Goal: Task Accomplishment & Management: Manage account settings

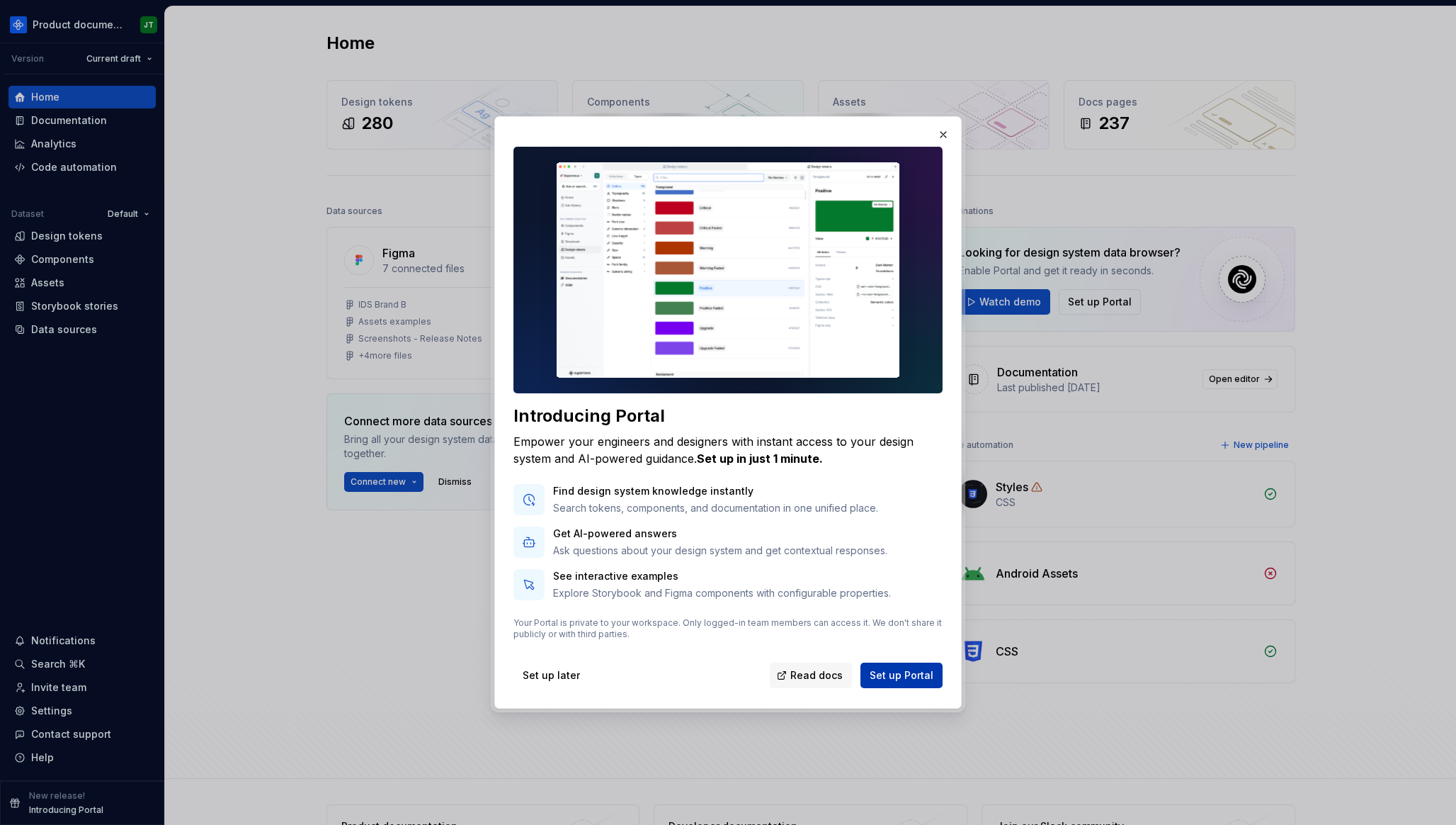
click at [899, 681] on span "Set up Portal" at bounding box center [901, 675] width 64 height 14
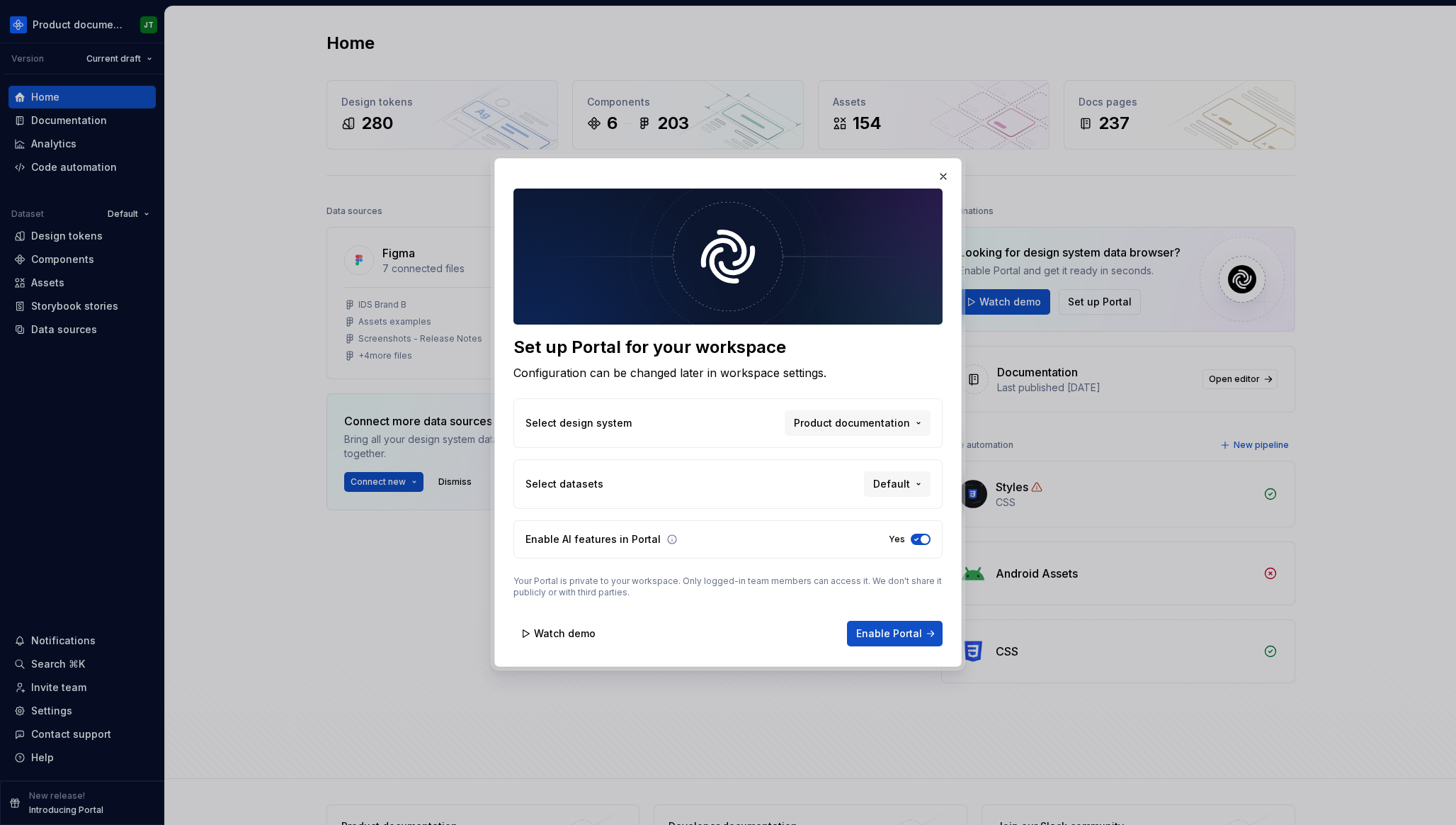
click at [262, 440] on div at bounding box center [728, 412] width 1456 height 825
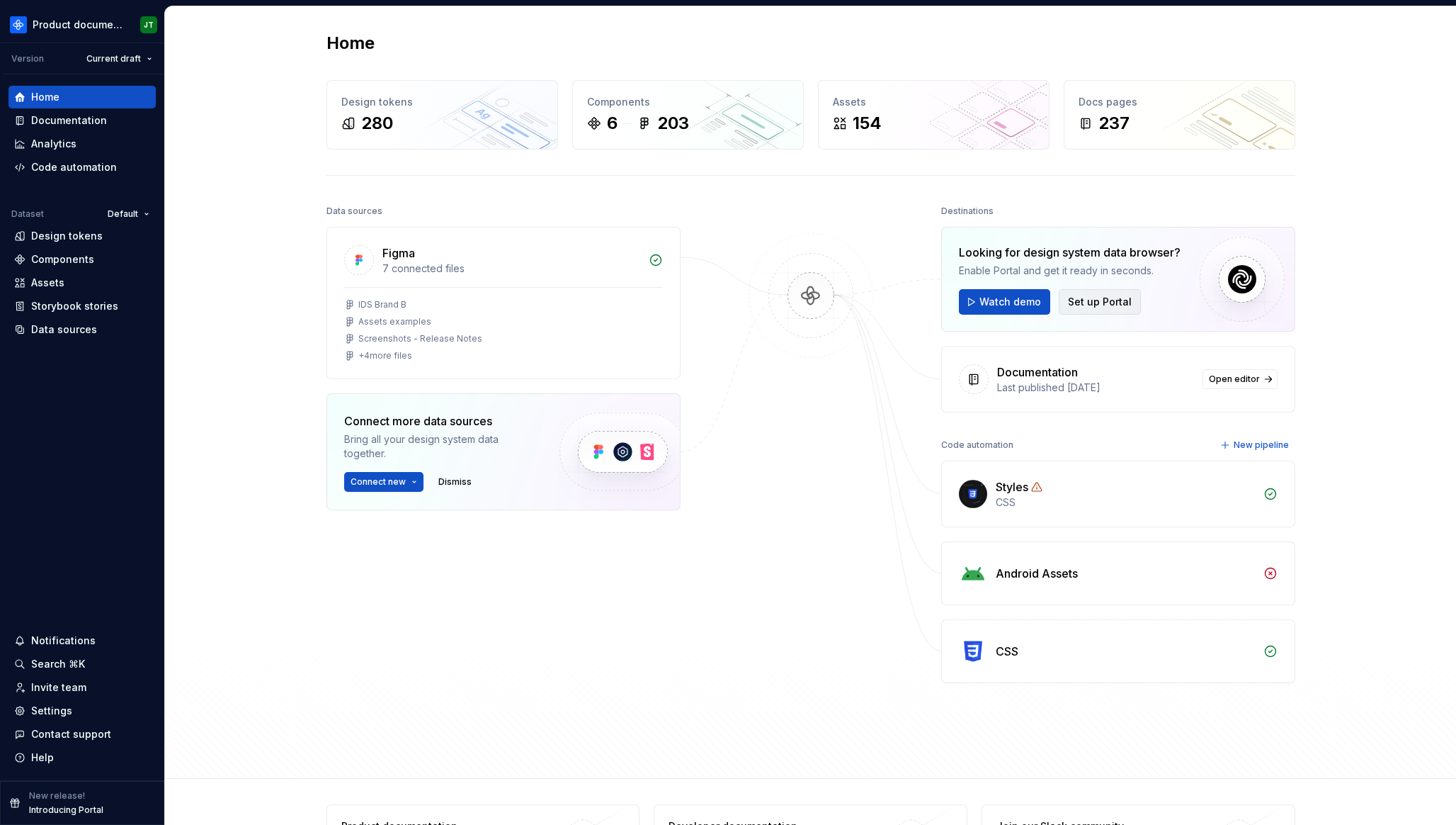
click at [1107, 301] on span "Set up Portal" at bounding box center [1099, 301] width 64 height 14
click at [46, 720] on div "Settings" at bounding box center [52, 717] width 41 height 14
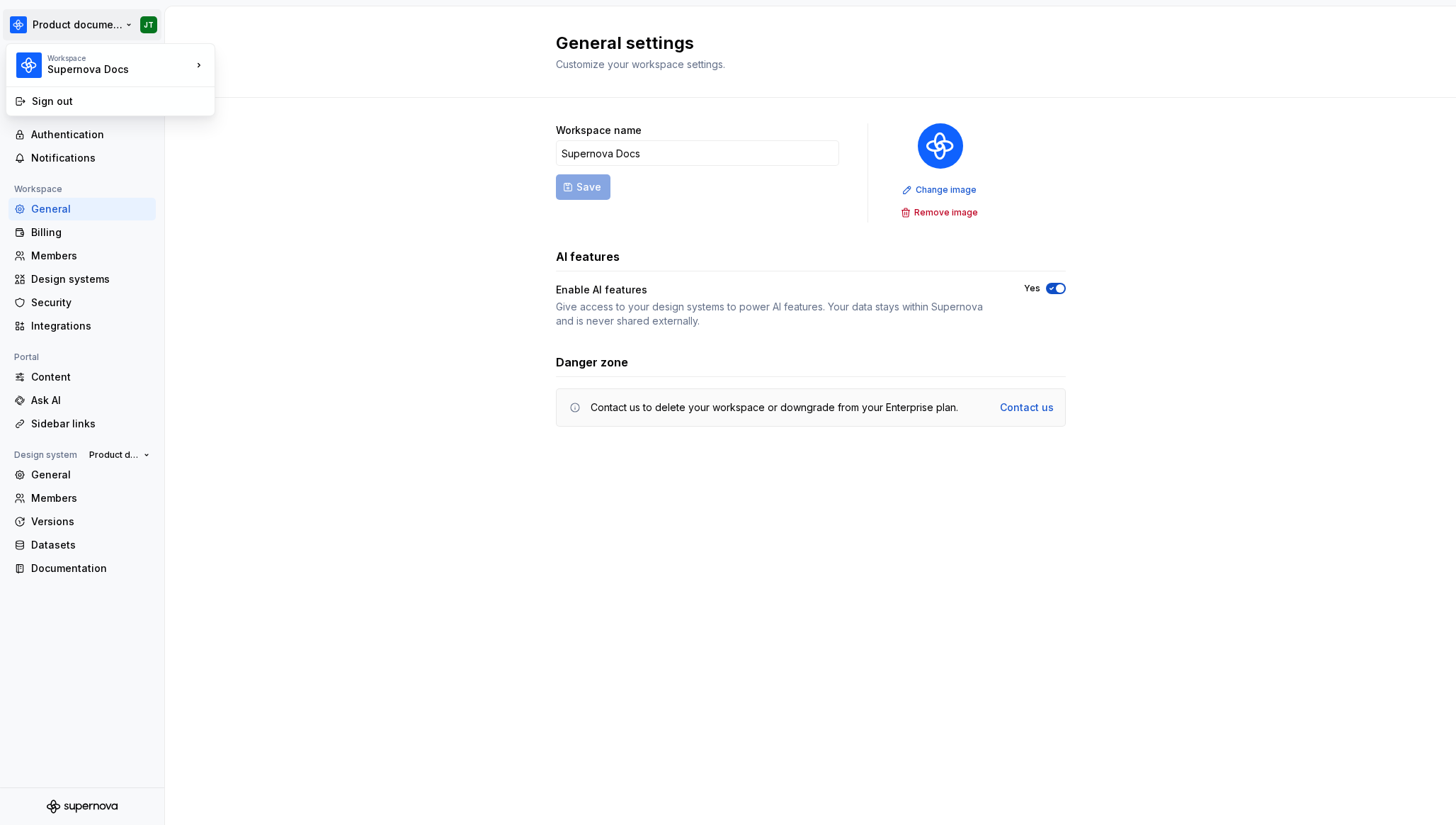
click at [81, 24] on html "Product documentation JT Back Account Profile Authentication Notifications Work…" at bounding box center [728, 412] width 1456 height 825
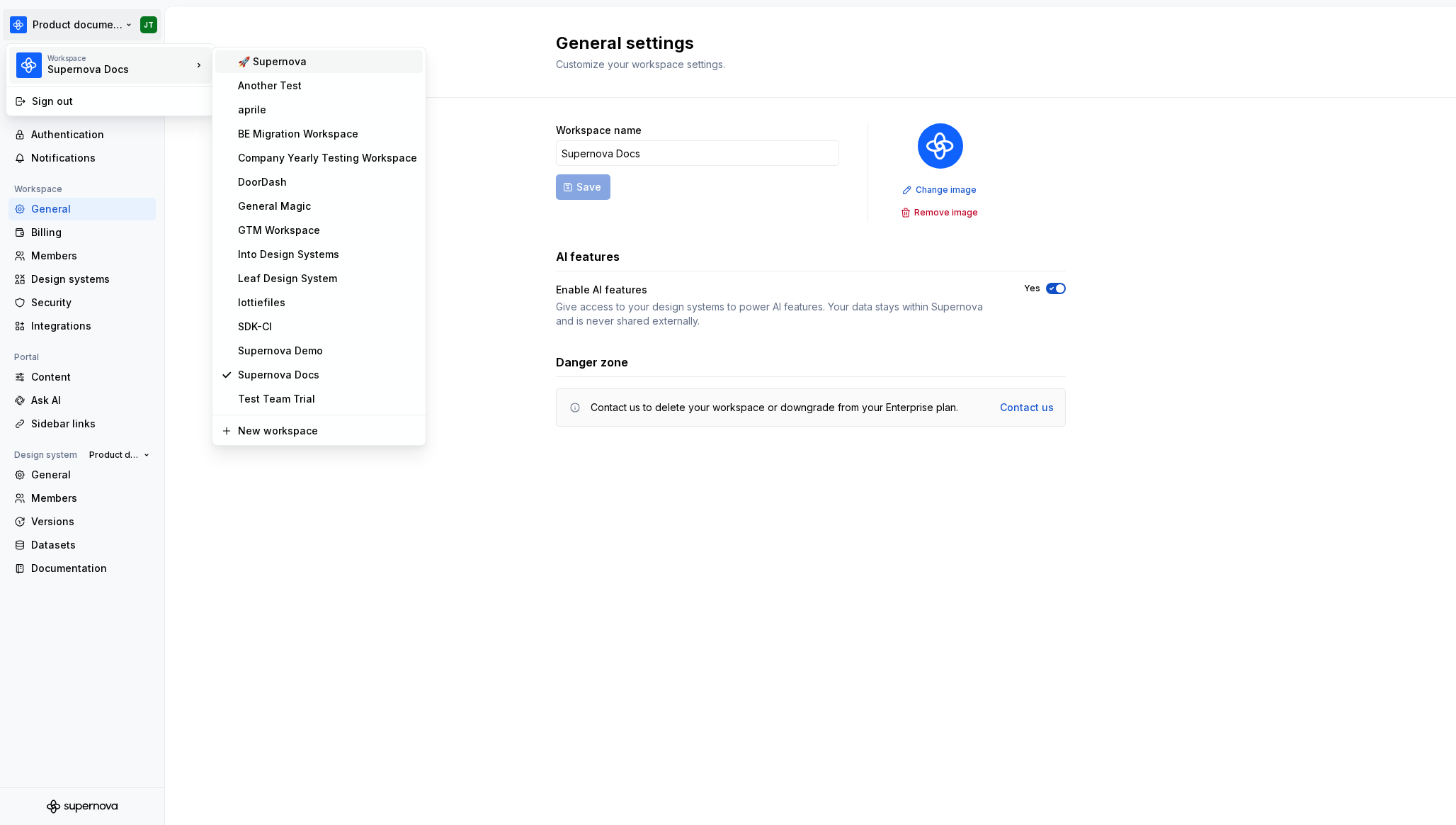
click at [265, 60] on div "🚀 Supernova" at bounding box center [327, 61] width 179 height 14
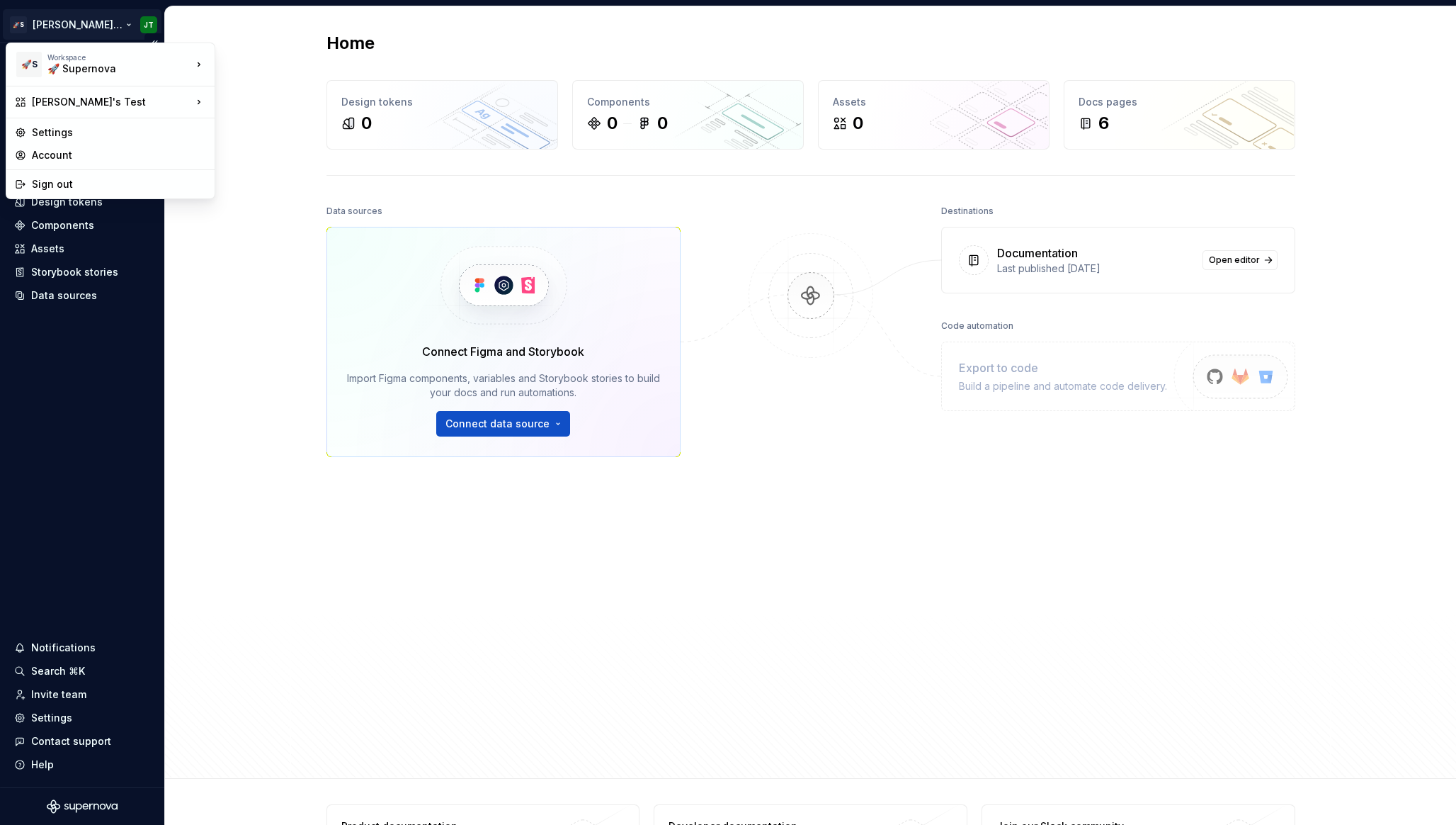
click at [74, 29] on html "🚀S [PERSON_NAME]'s Test JT Home Documentation Analytics Code automation Design …" at bounding box center [728, 412] width 1456 height 825
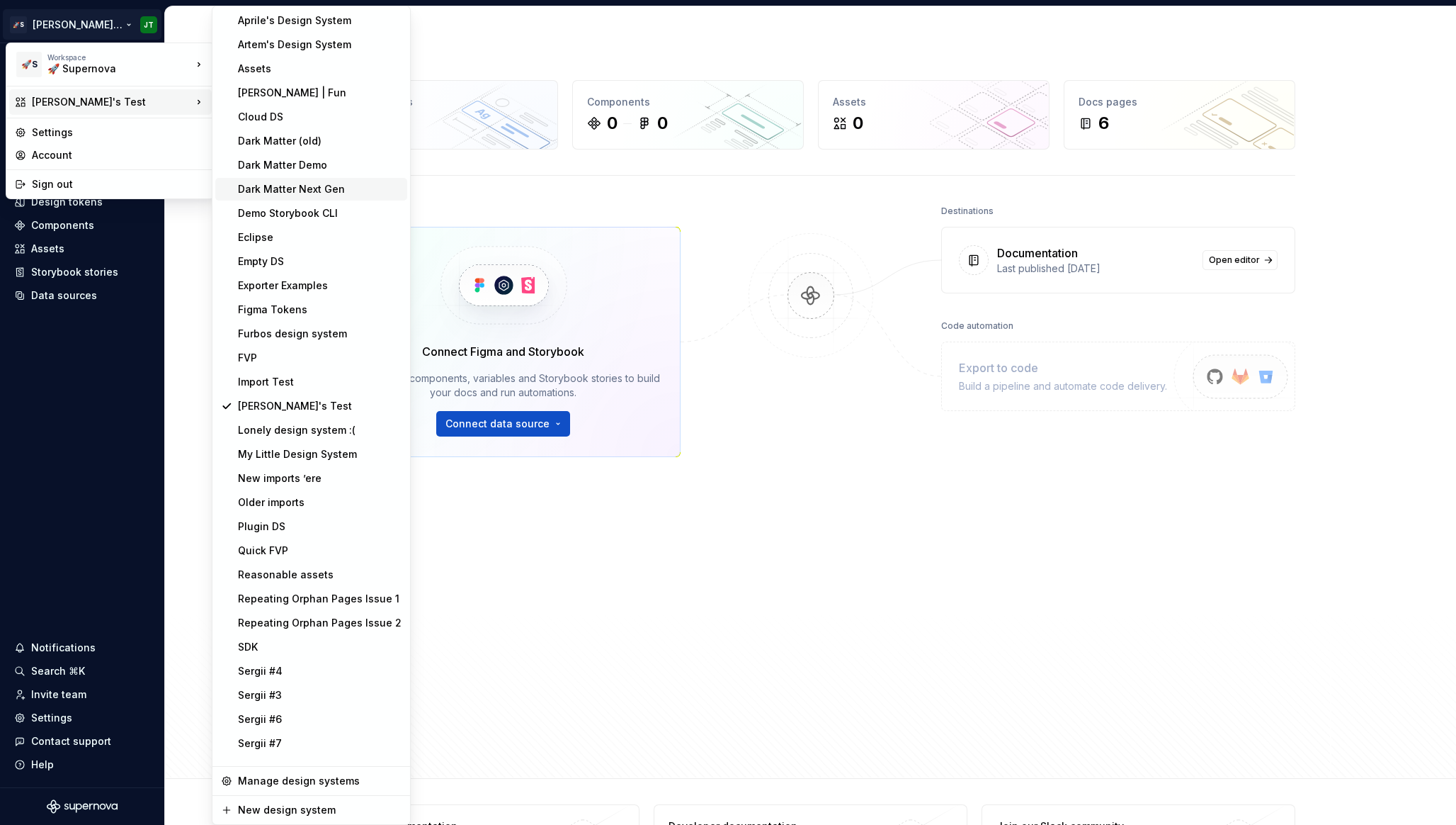
click at [307, 191] on div "Dark Matter Next Gen" at bounding box center [320, 189] width 164 height 14
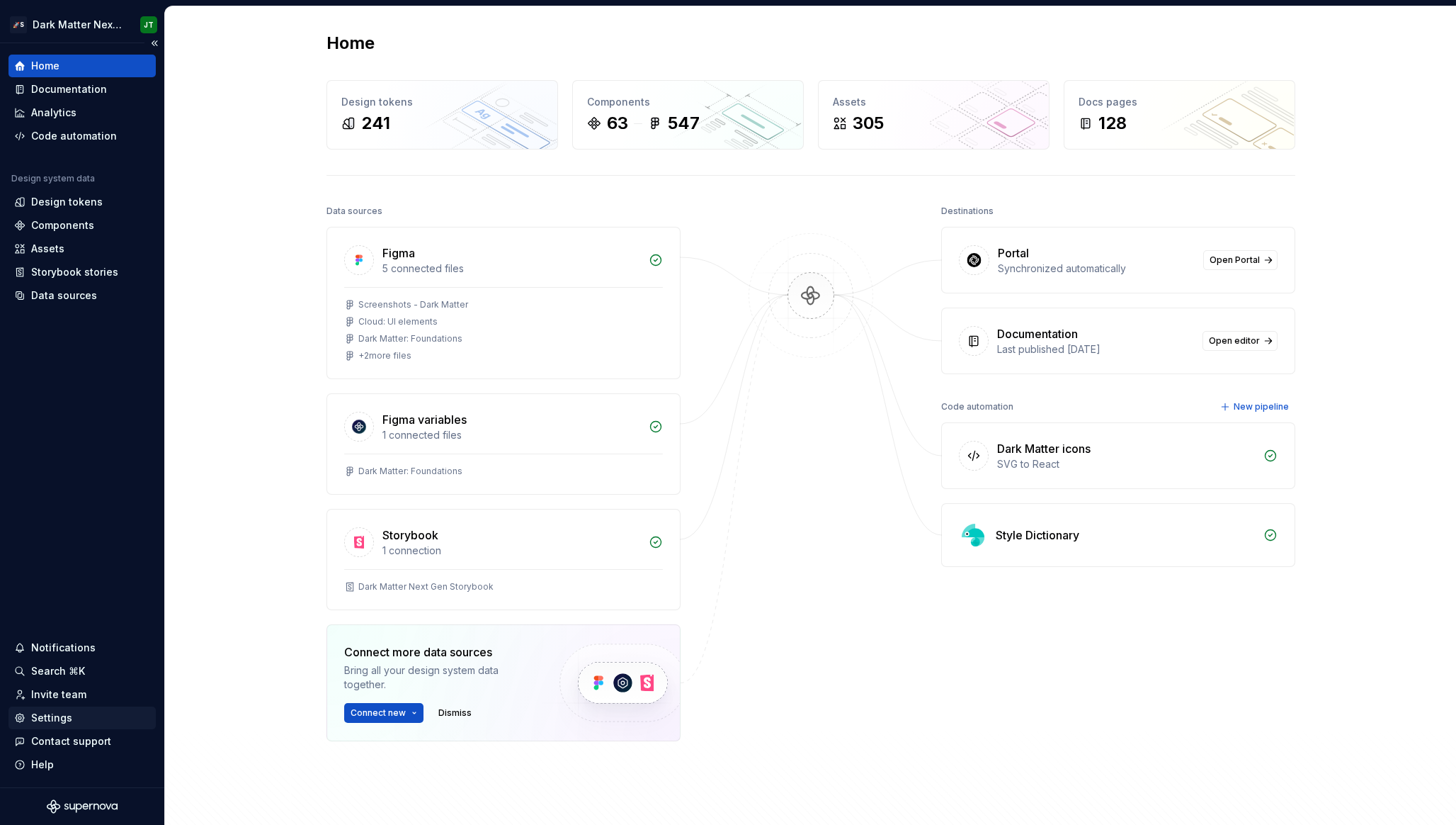
click at [59, 714] on div "Settings" at bounding box center [52, 717] width 41 height 14
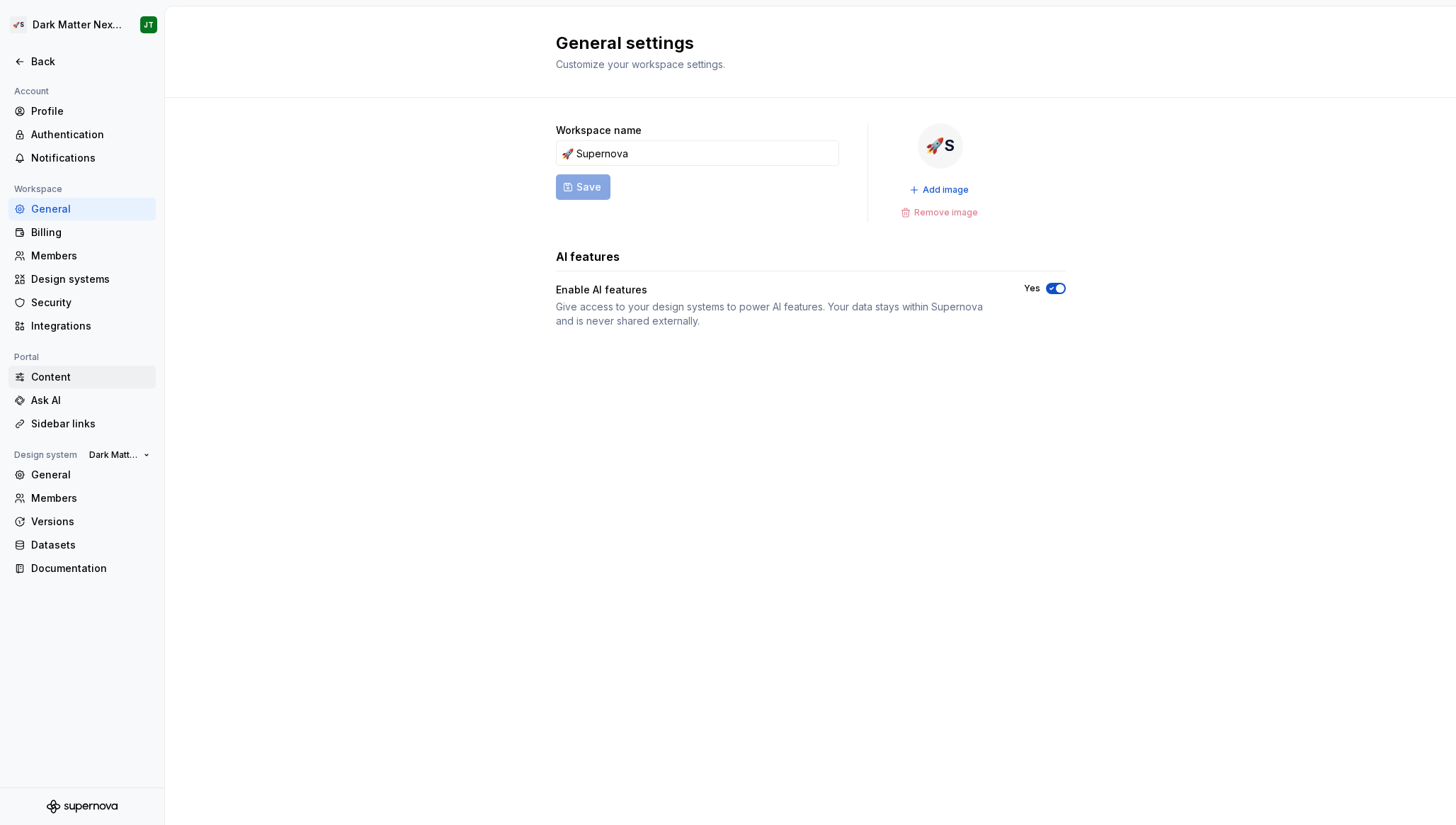
click at [54, 385] on div "Content" at bounding box center [82, 376] width 147 height 23
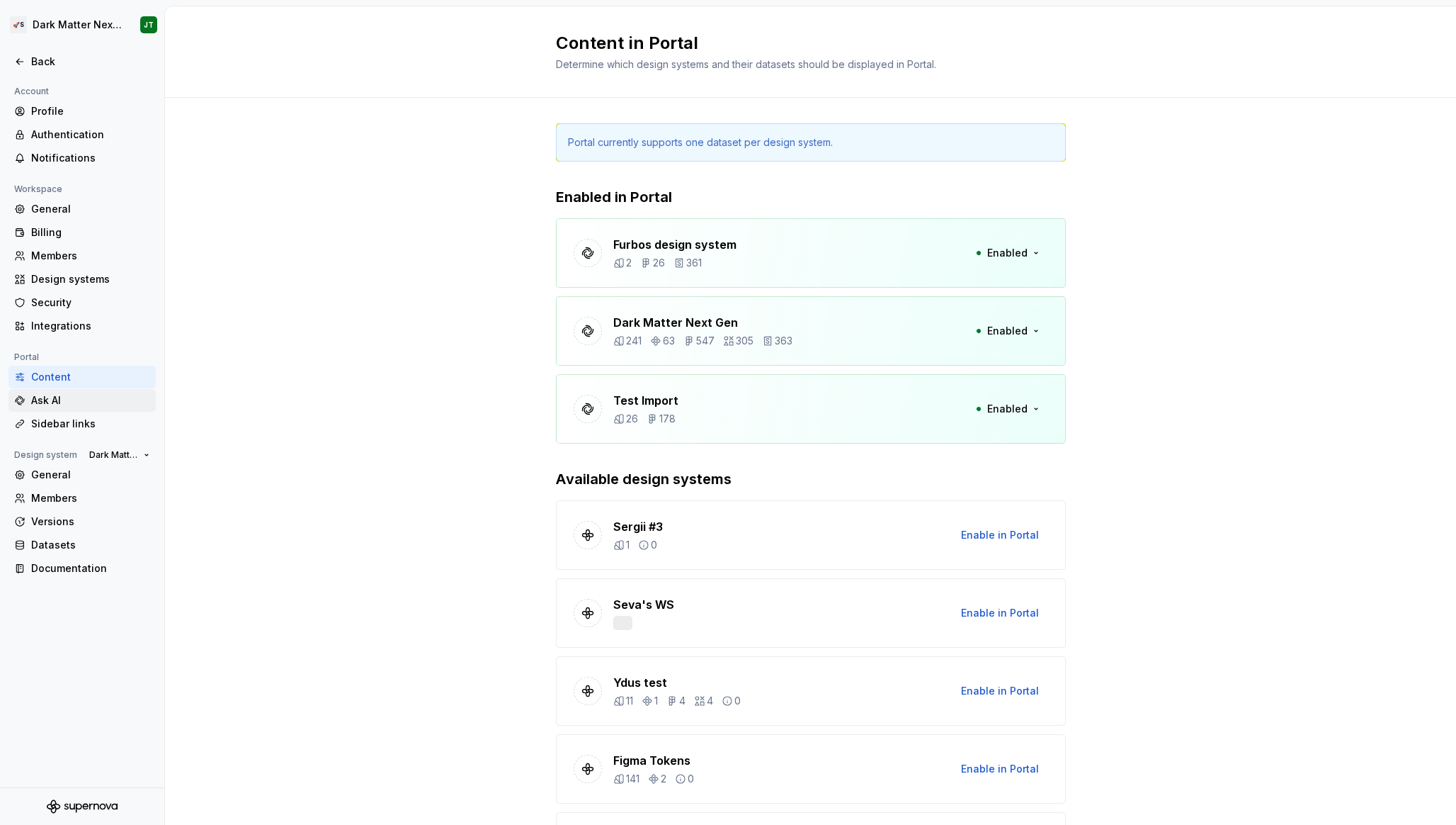
click at [65, 392] on div "Ask AI" at bounding box center [82, 400] width 147 height 23
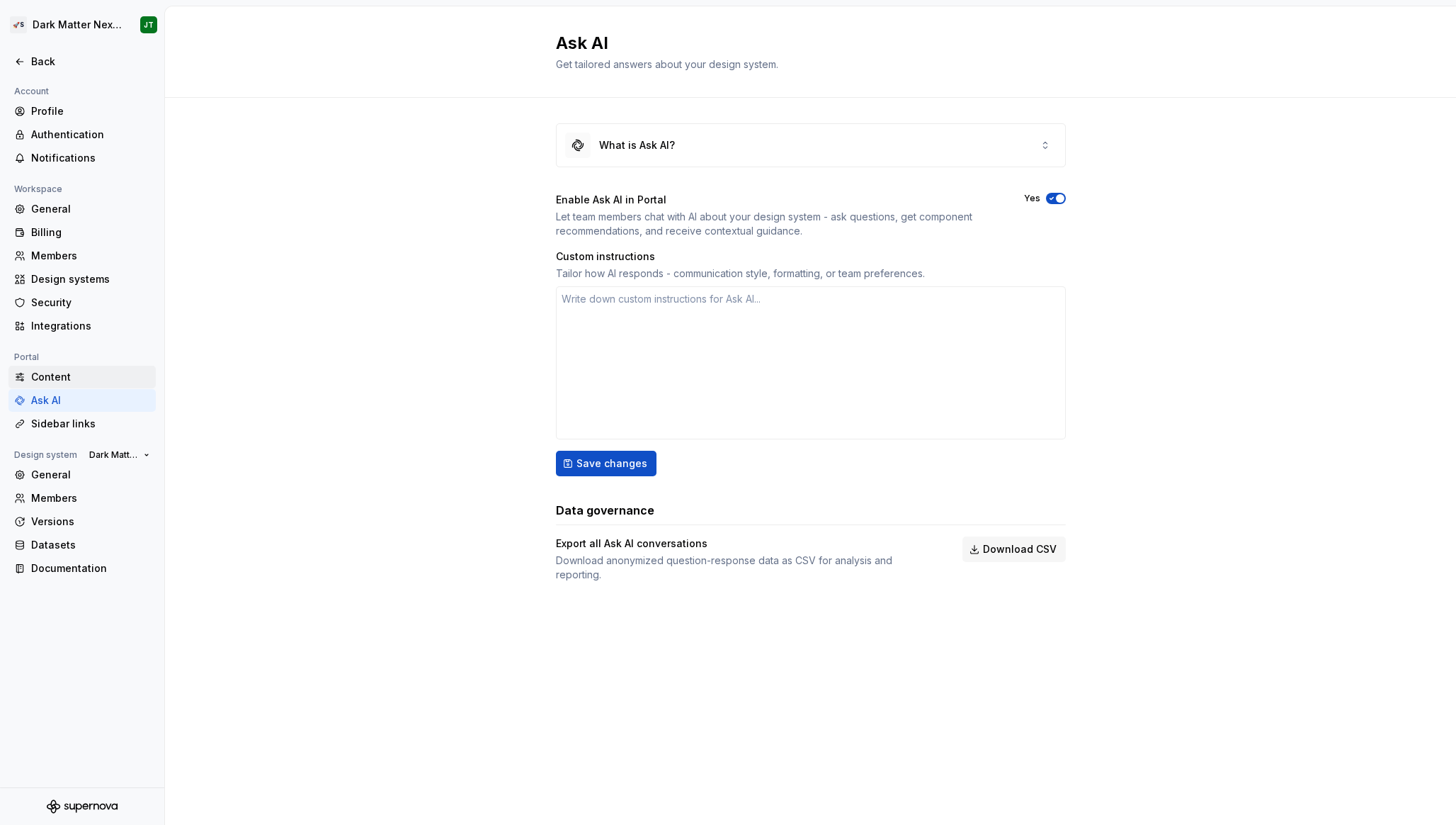
click at [61, 381] on div "Content" at bounding box center [91, 376] width 119 height 14
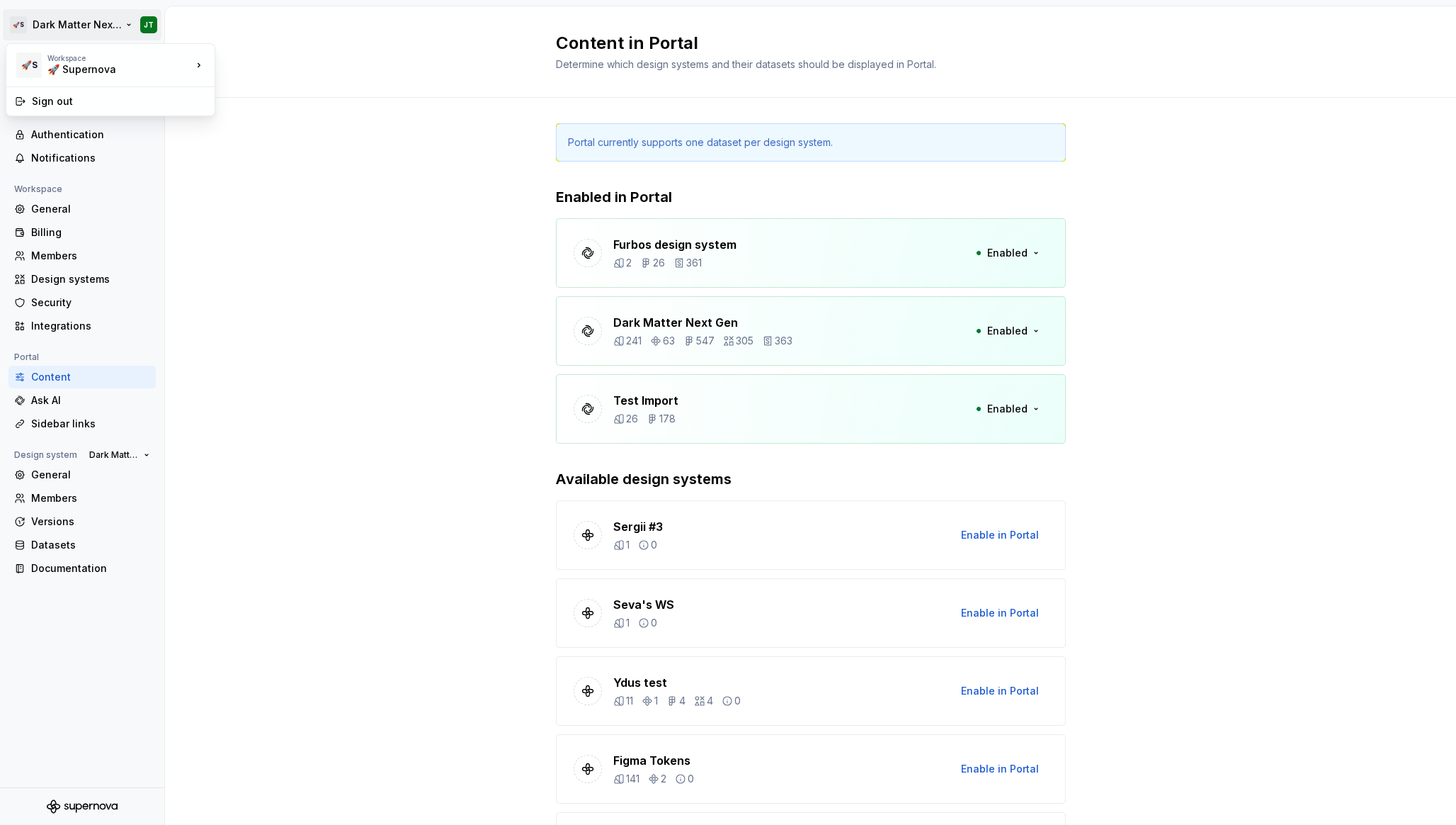
click at [108, 29] on html "🚀S Dark Matter Next Gen JT Back Account Profile Authentication Notifications Wo…" at bounding box center [728, 412] width 1456 height 825
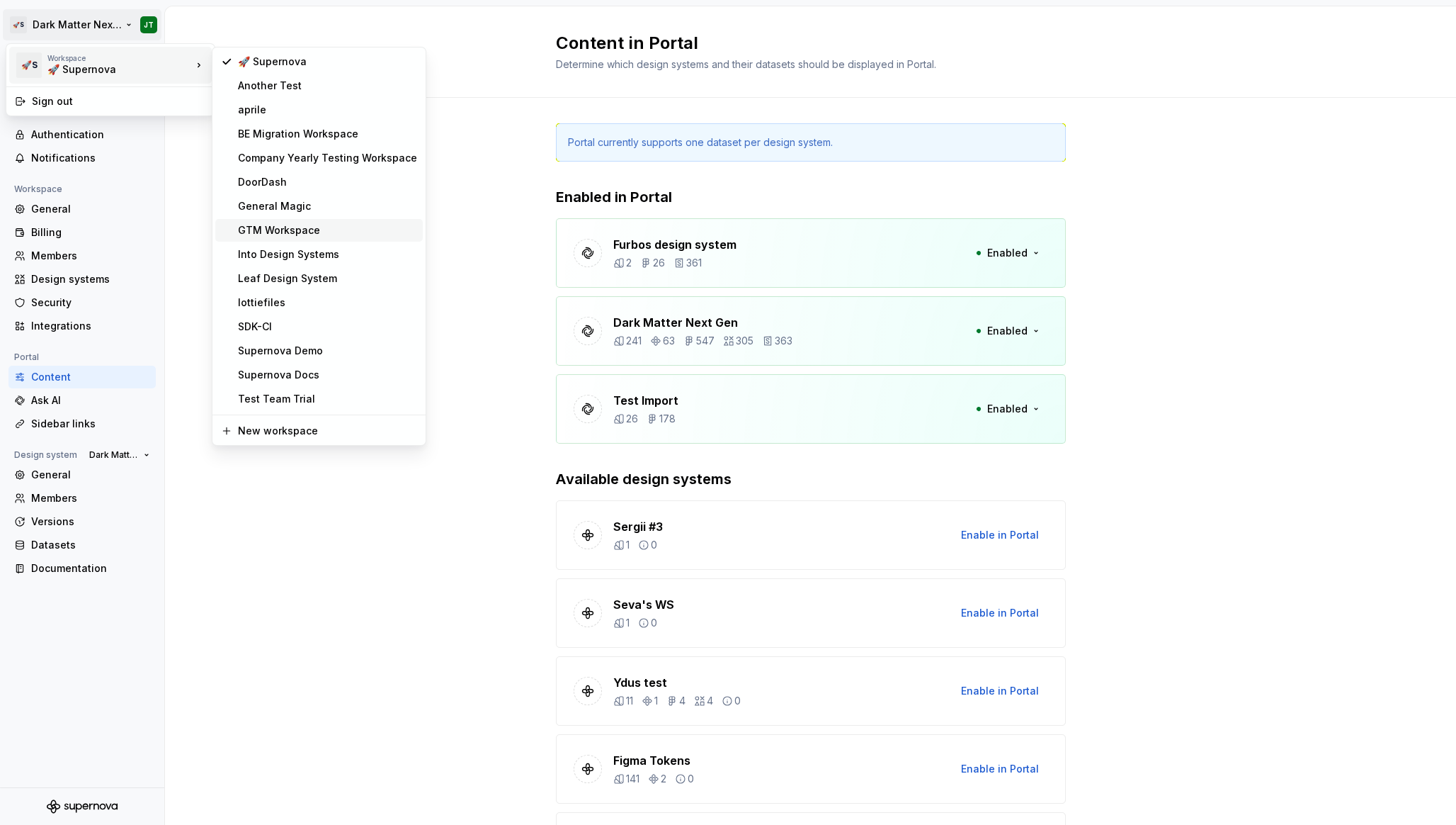
click at [322, 238] on div "GTM Workspace" at bounding box center [319, 230] width 207 height 23
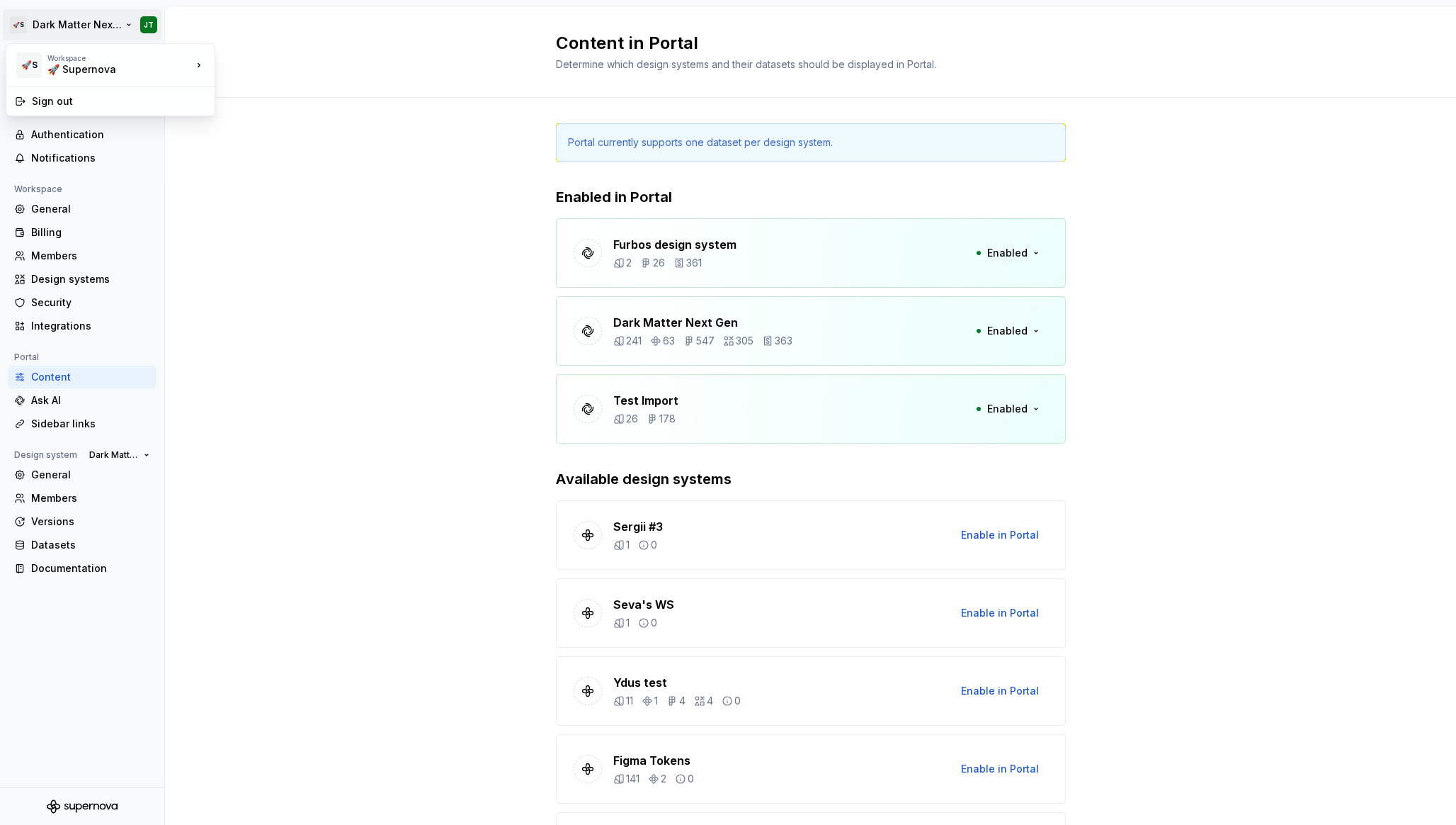
click at [109, 20] on html "🚀S Dark Matter Next Gen JT Back Account Profile Authentication Notifications Wo…" at bounding box center [728, 412] width 1456 height 825
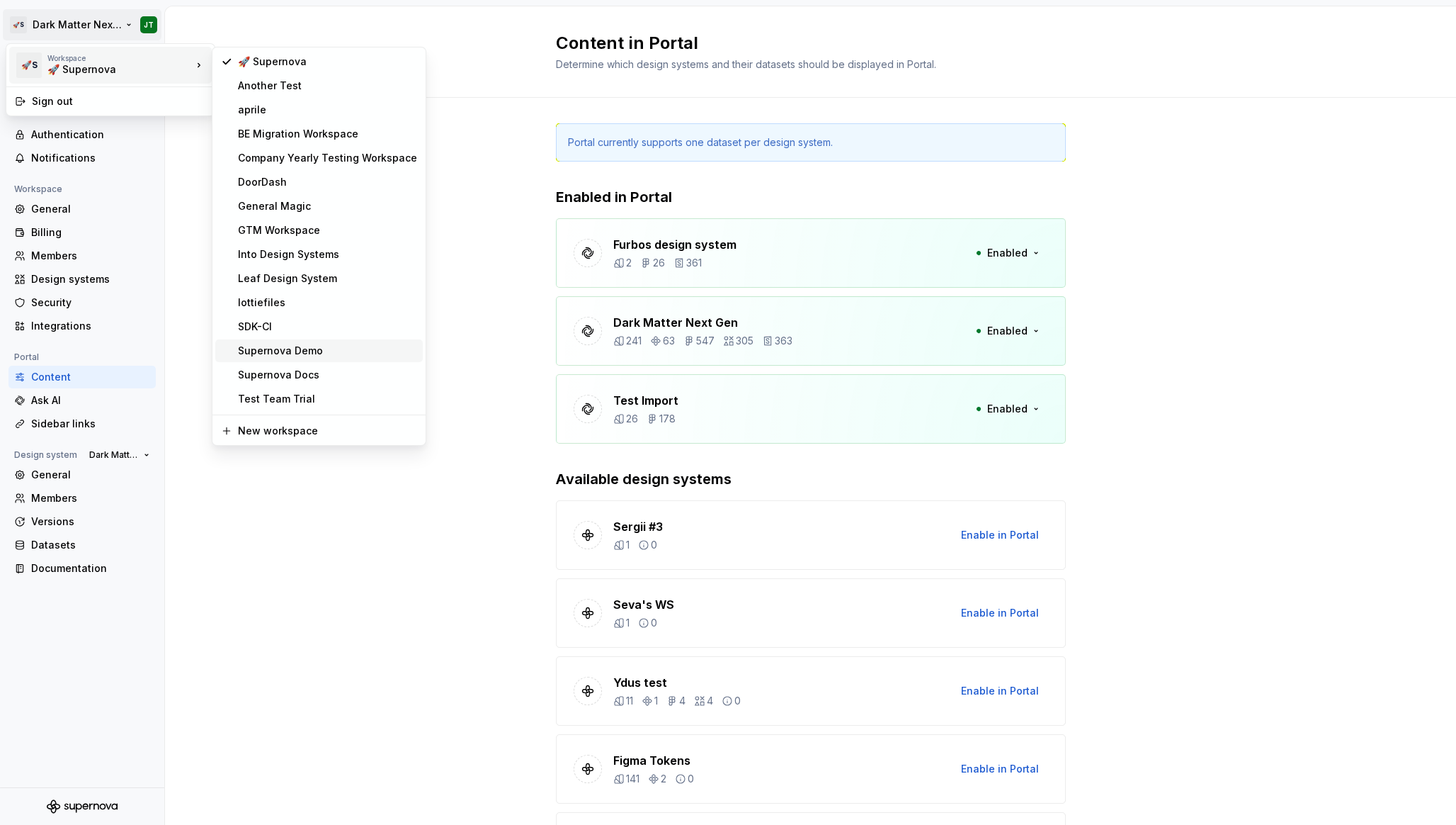
click at [340, 360] on div "Supernova Demo" at bounding box center [319, 350] width 207 height 23
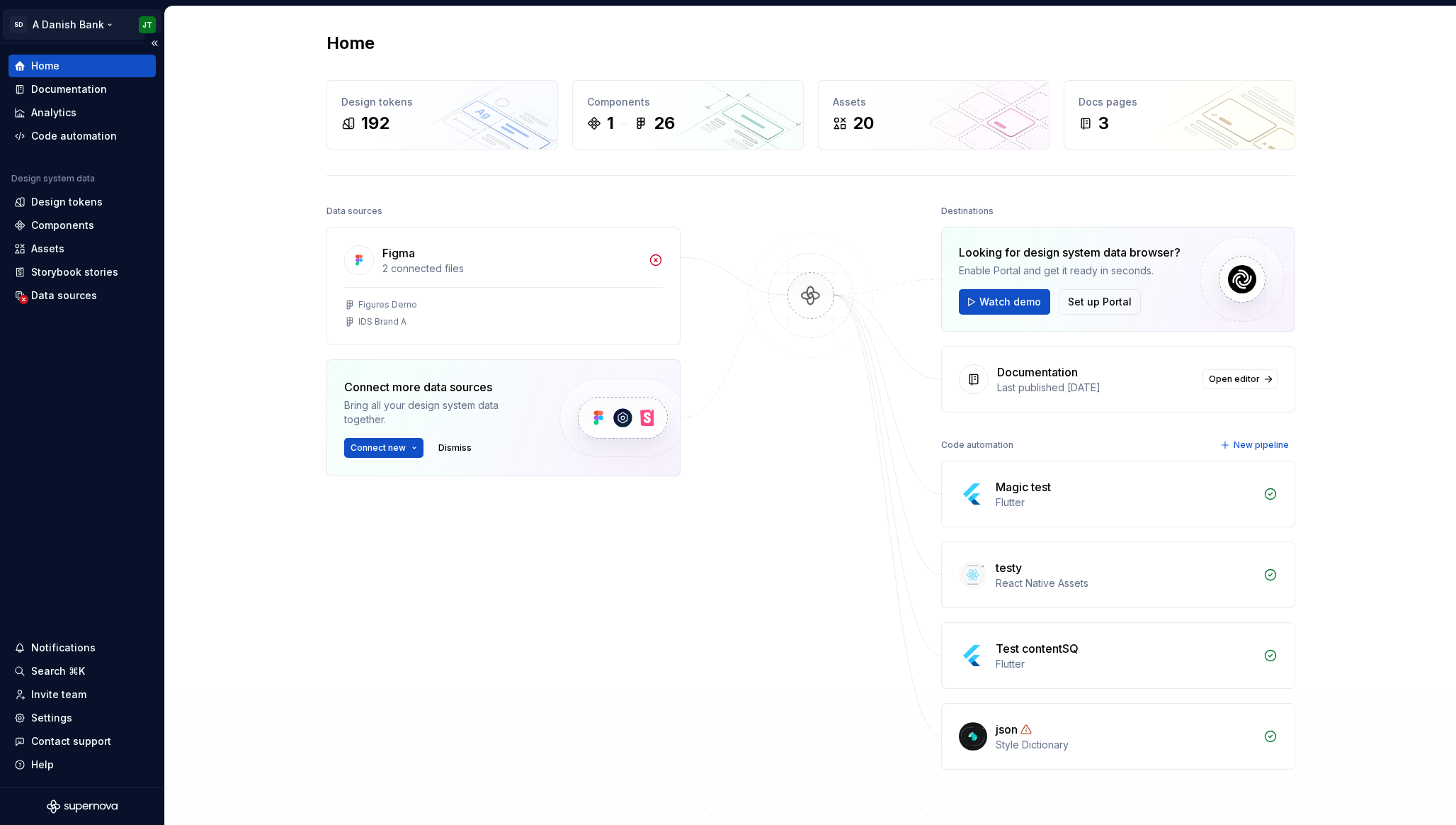
click at [95, 27] on html "SD A Danish Bank JT Home Documentation Analytics Code automation Design system …" at bounding box center [728, 412] width 1456 height 825
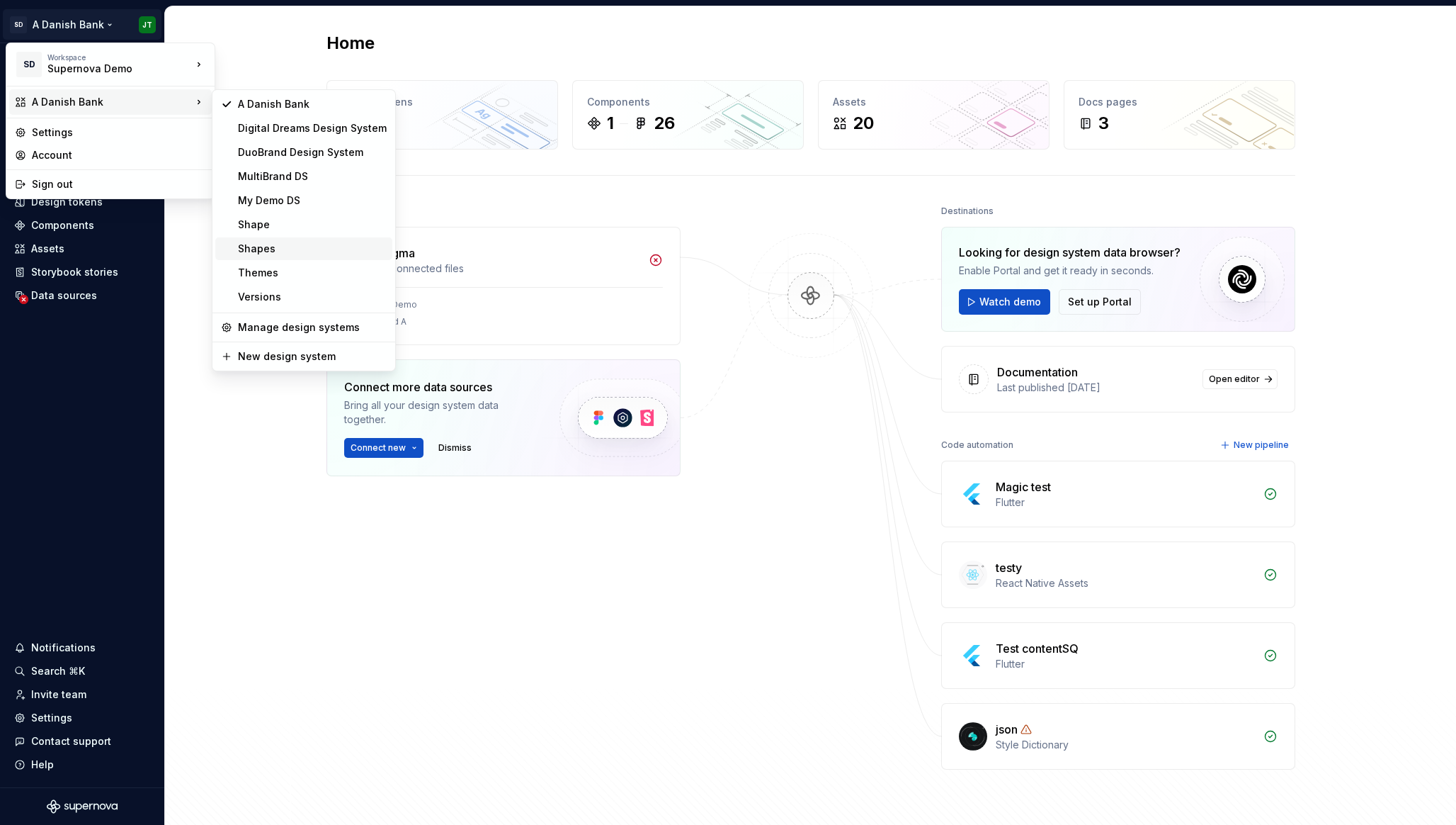
click at [272, 242] on div "Shapes" at bounding box center [312, 248] width 149 height 14
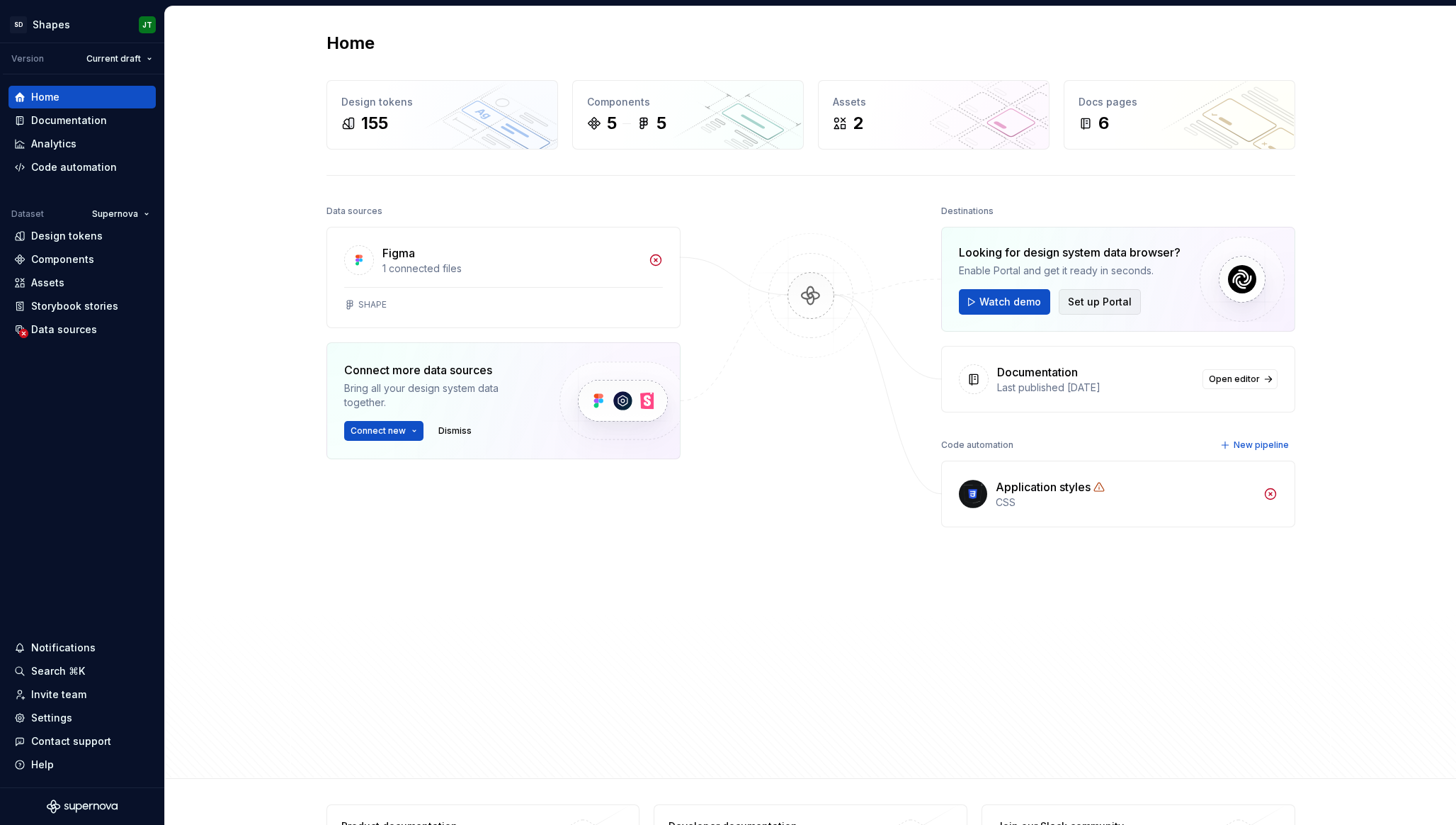
click at [1081, 296] on span "Set up Portal" at bounding box center [1099, 301] width 64 height 14
click at [76, 333] on div "Data sources" at bounding box center [64, 329] width 66 height 14
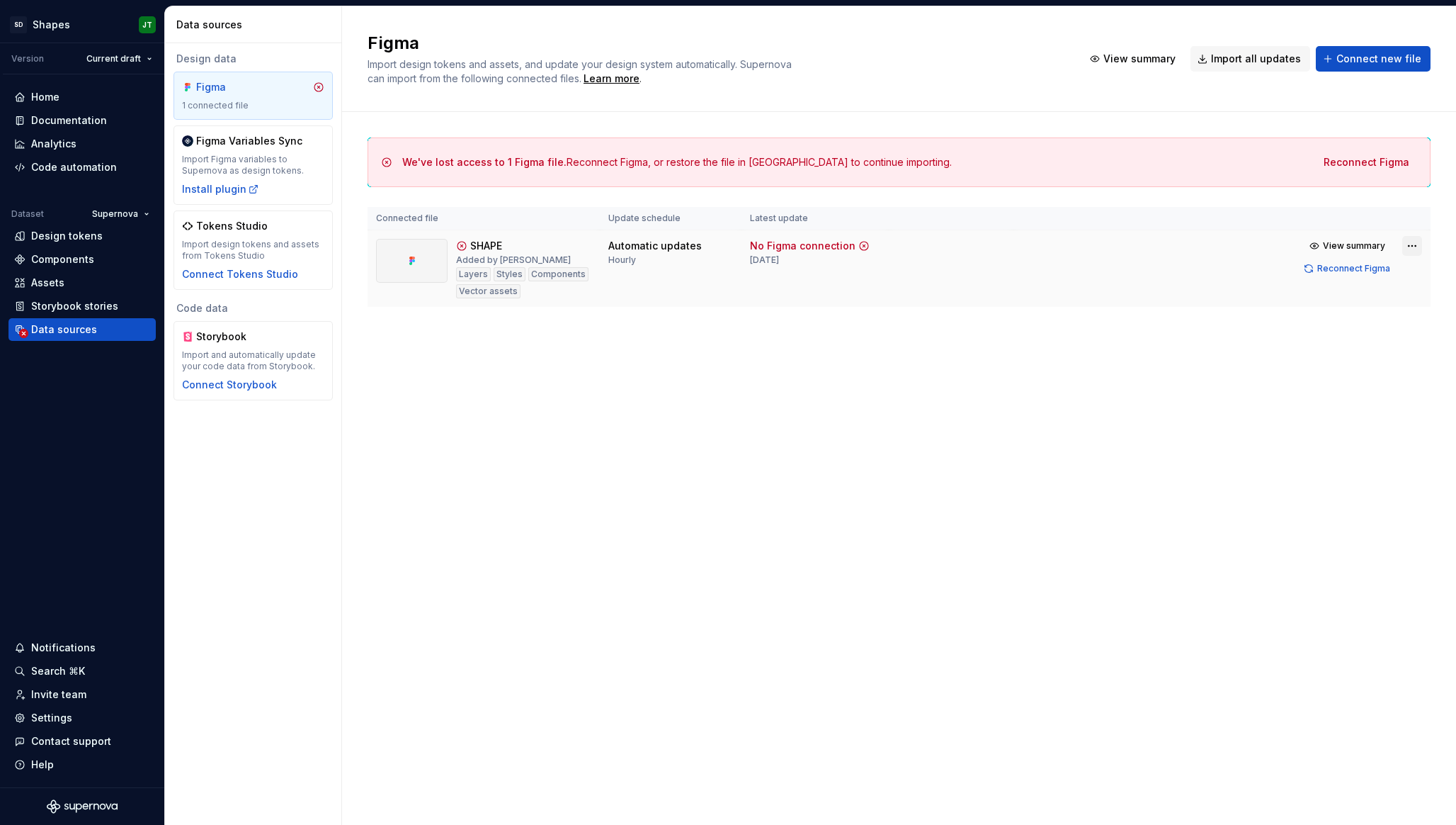
click at [1415, 247] on html "SD Shapes JT Version Current draft Home Documentation Analytics Code automation…" at bounding box center [728, 412] width 1456 height 825
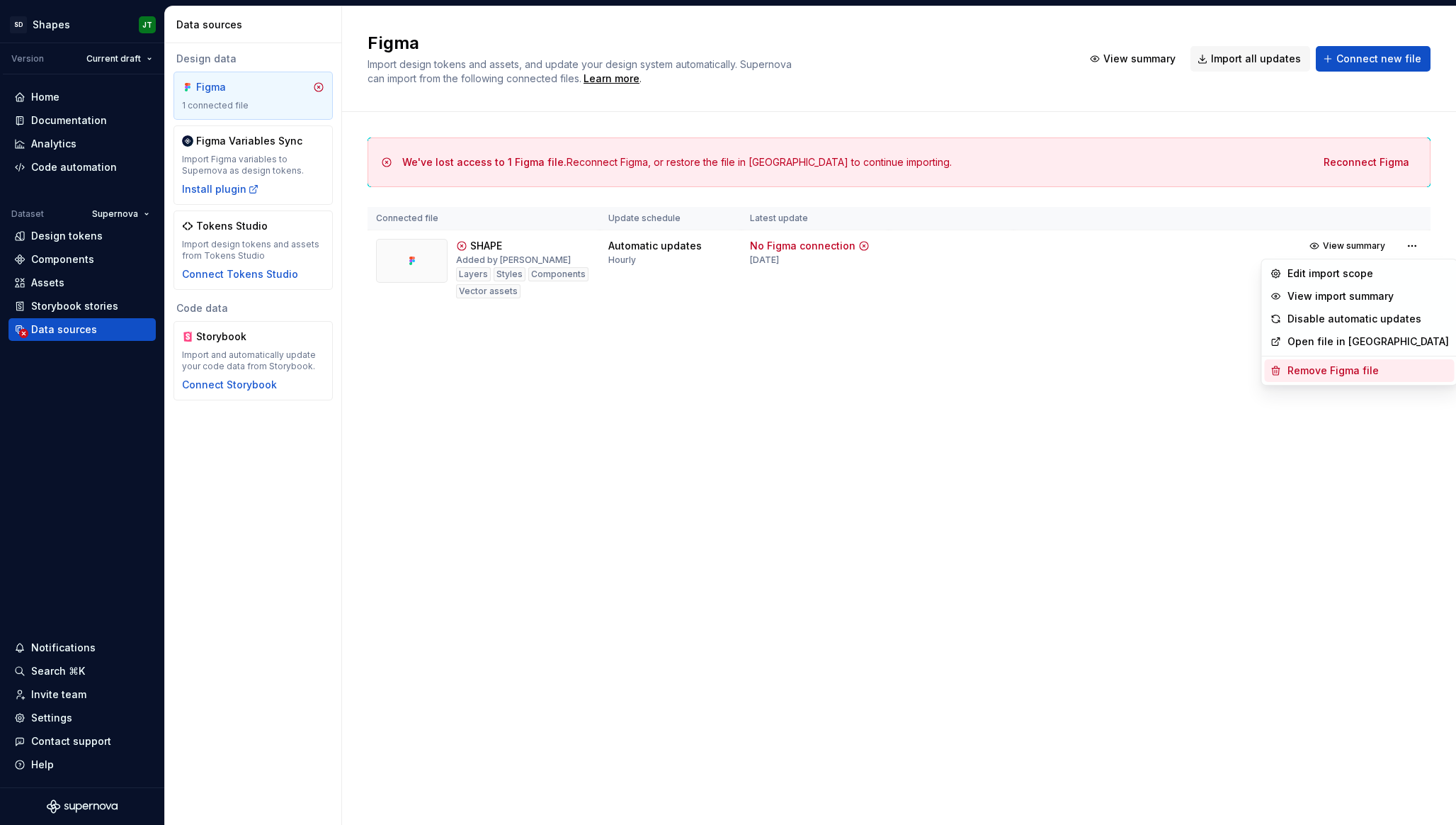
click at [1323, 367] on div "Remove Figma file" at bounding box center [1368, 371] width 161 height 14
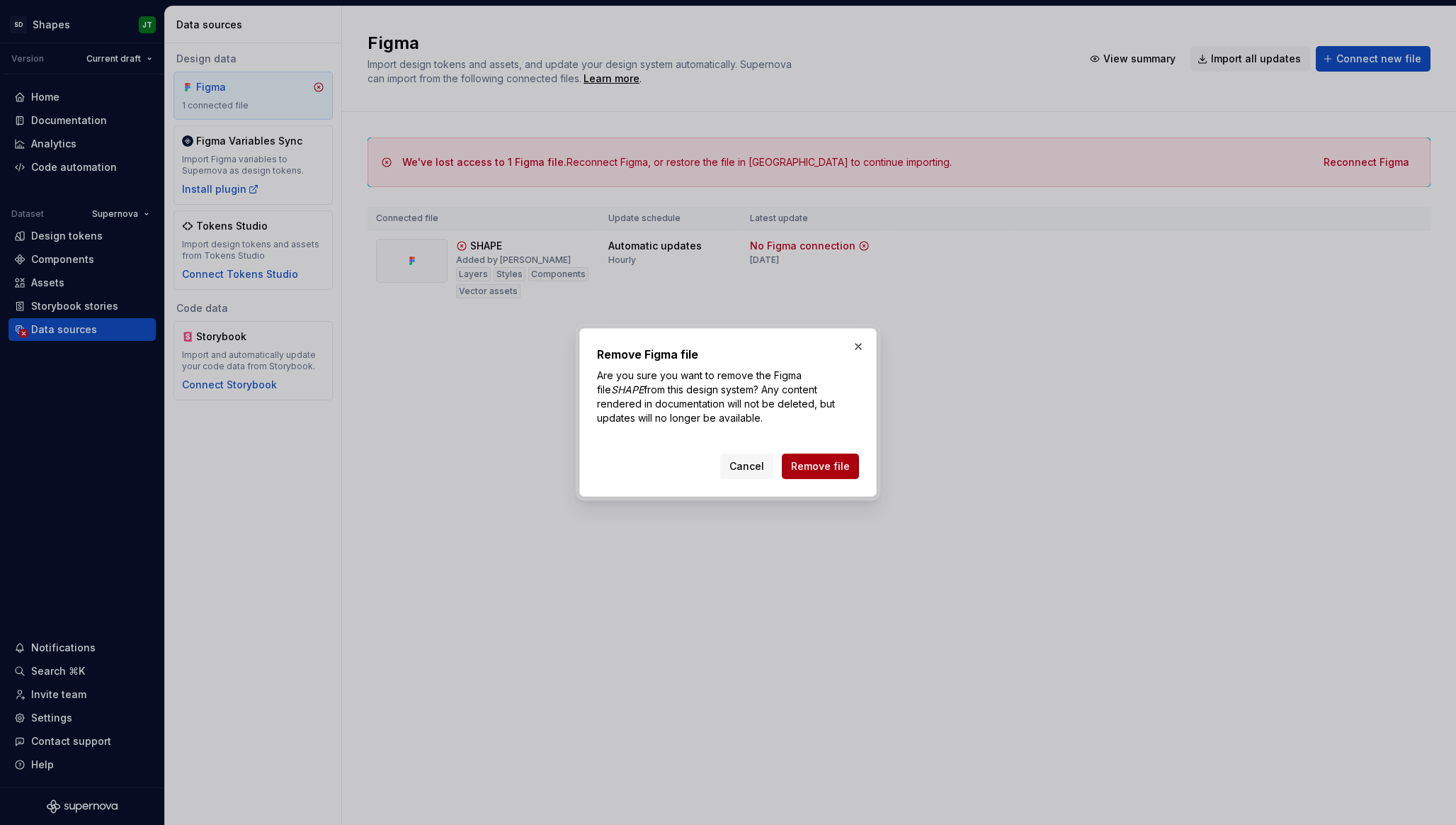
click at [805, 466] on span "Remove file" at bounding box center [821, 466] width 59 height 14
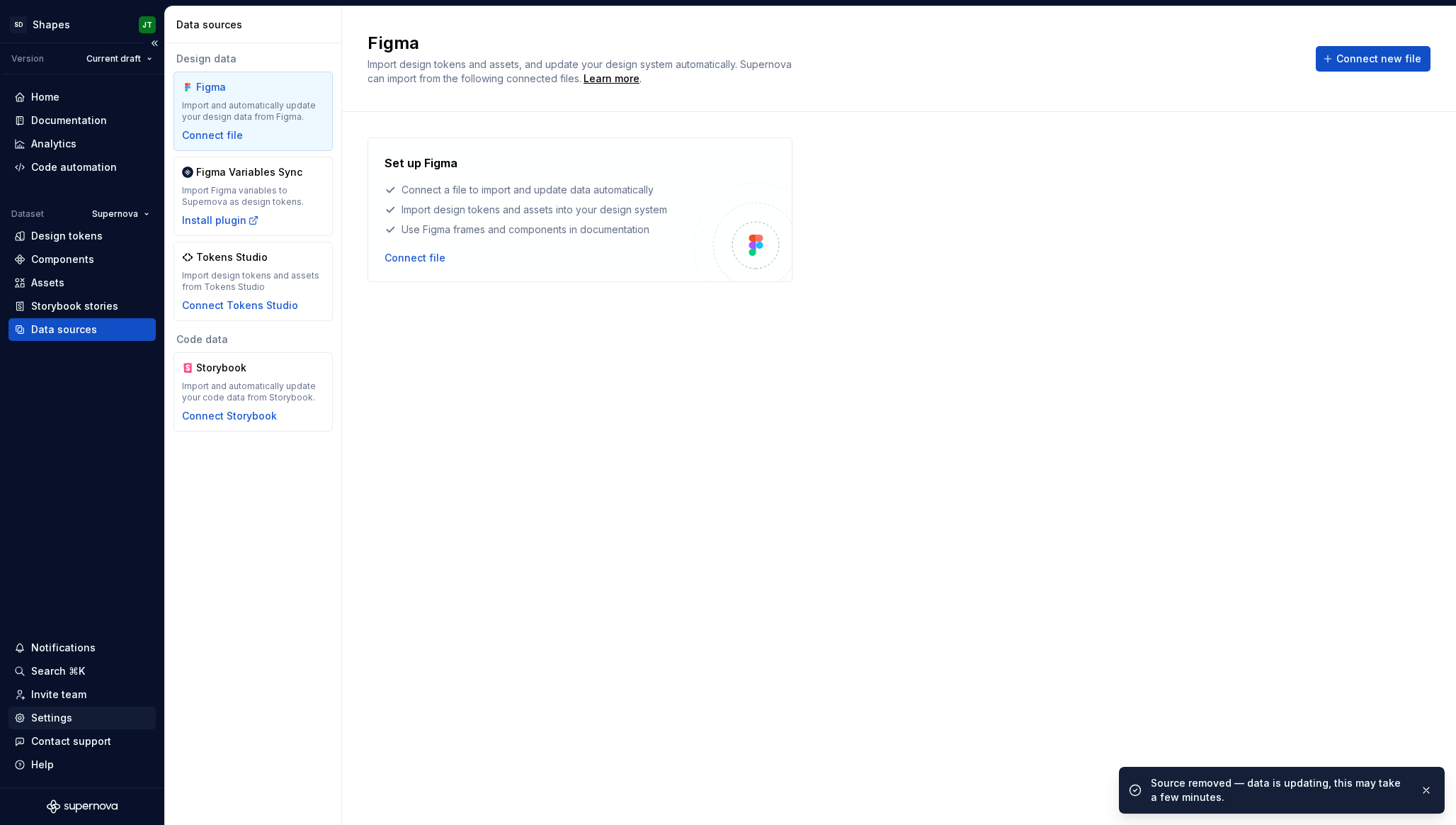
click at [27, 714] on div "Settings" at bounding box center [82, 717] width 136 height 14
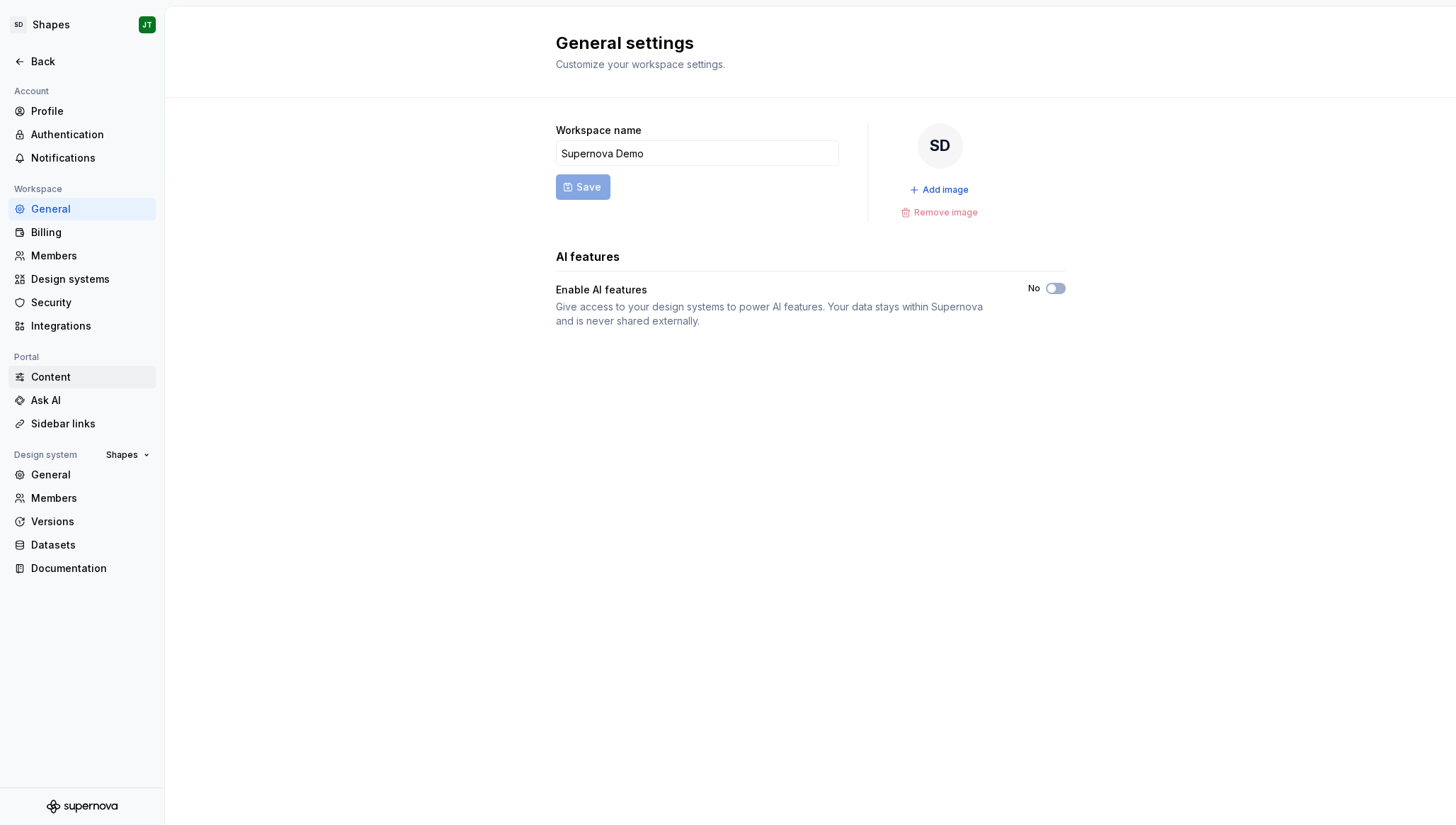
click at [75, 380] on div "Content" at bounding box center [91, 376] width 119 height 14
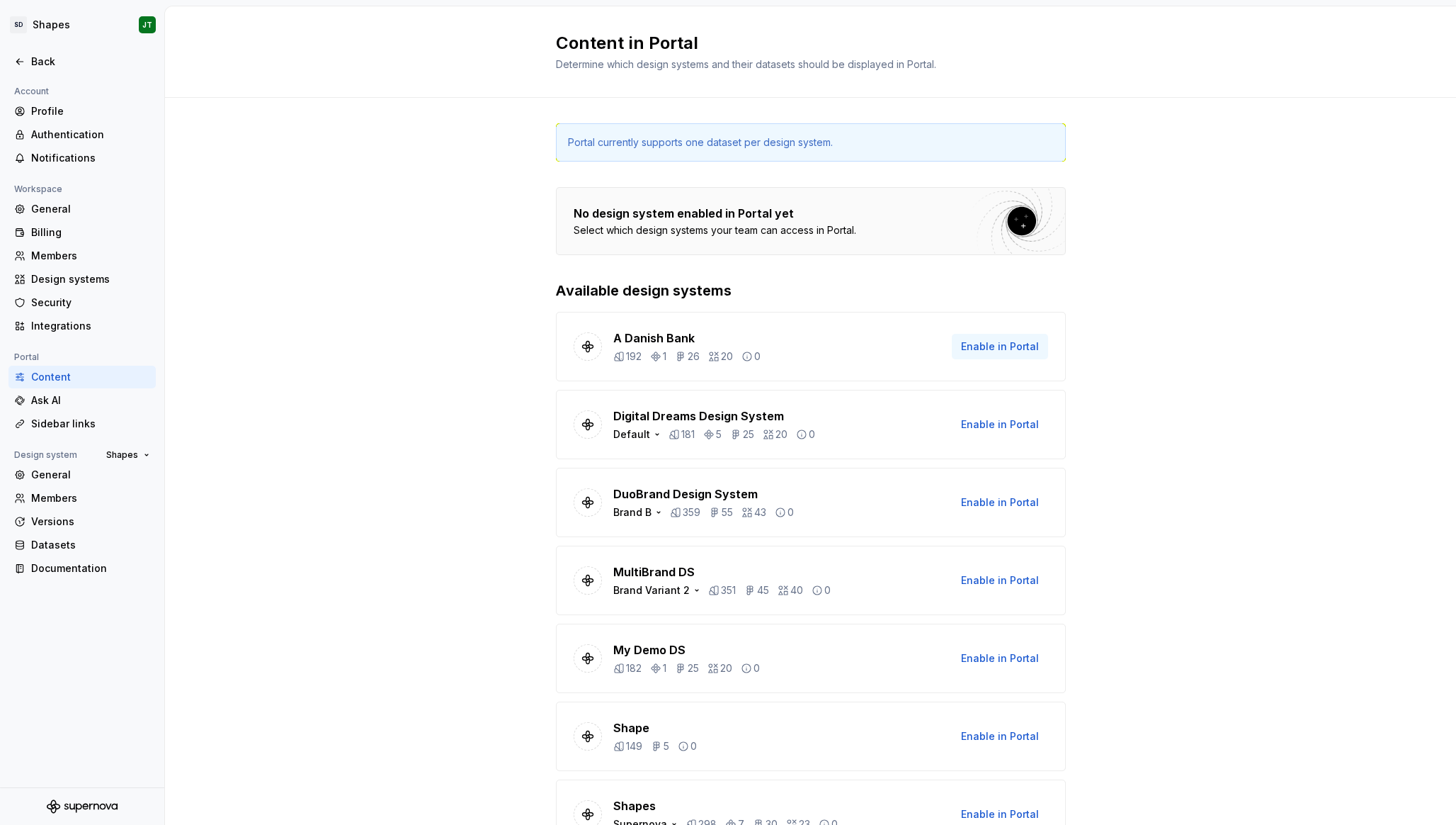
click at [974, 346] on span "Enable in Portal" at bounding box center [1000, 346] width 78 height 14
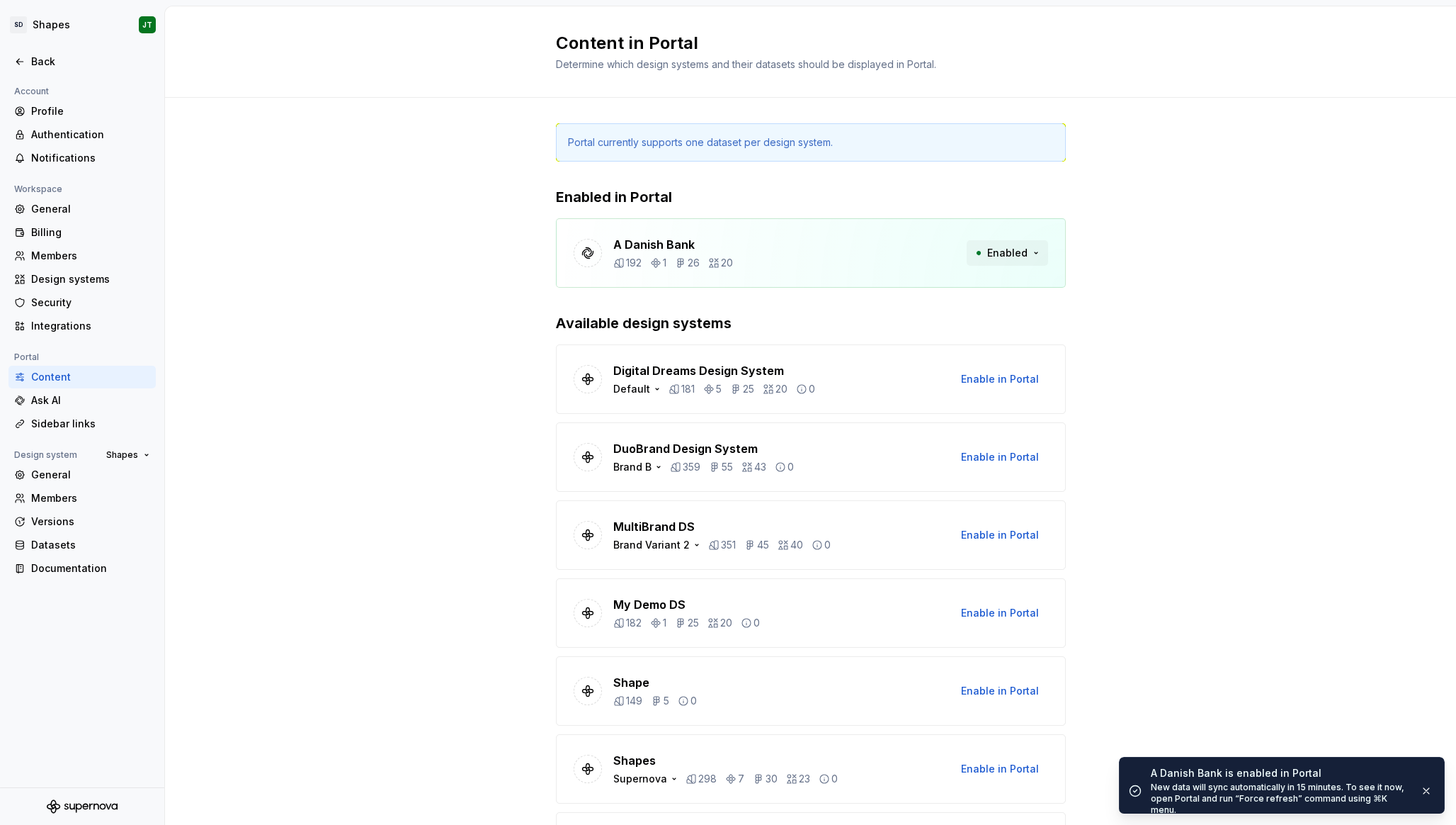
click at [1005, 258] on span "Enabled" at bounding box center [1008, 253] width 40 height 14
click at [869, 220] on div "A Danish Bank 192 1 26 20 Enabled" at bounding box center [811, 253] width 510 height 69
click at [680, 548] on div "Brand Variant 2" at bounding box center [658, 544] width 89 height 14
click at [467, 515] on div "Portal currently supports one dataset per design system. Enabled in Portal A Da…" at bounding box center [810, 555] width 1291 height 915
click at [1019, 458] on span "Enable in Portal" at bounding box center [1000, 456] width 78 height 14
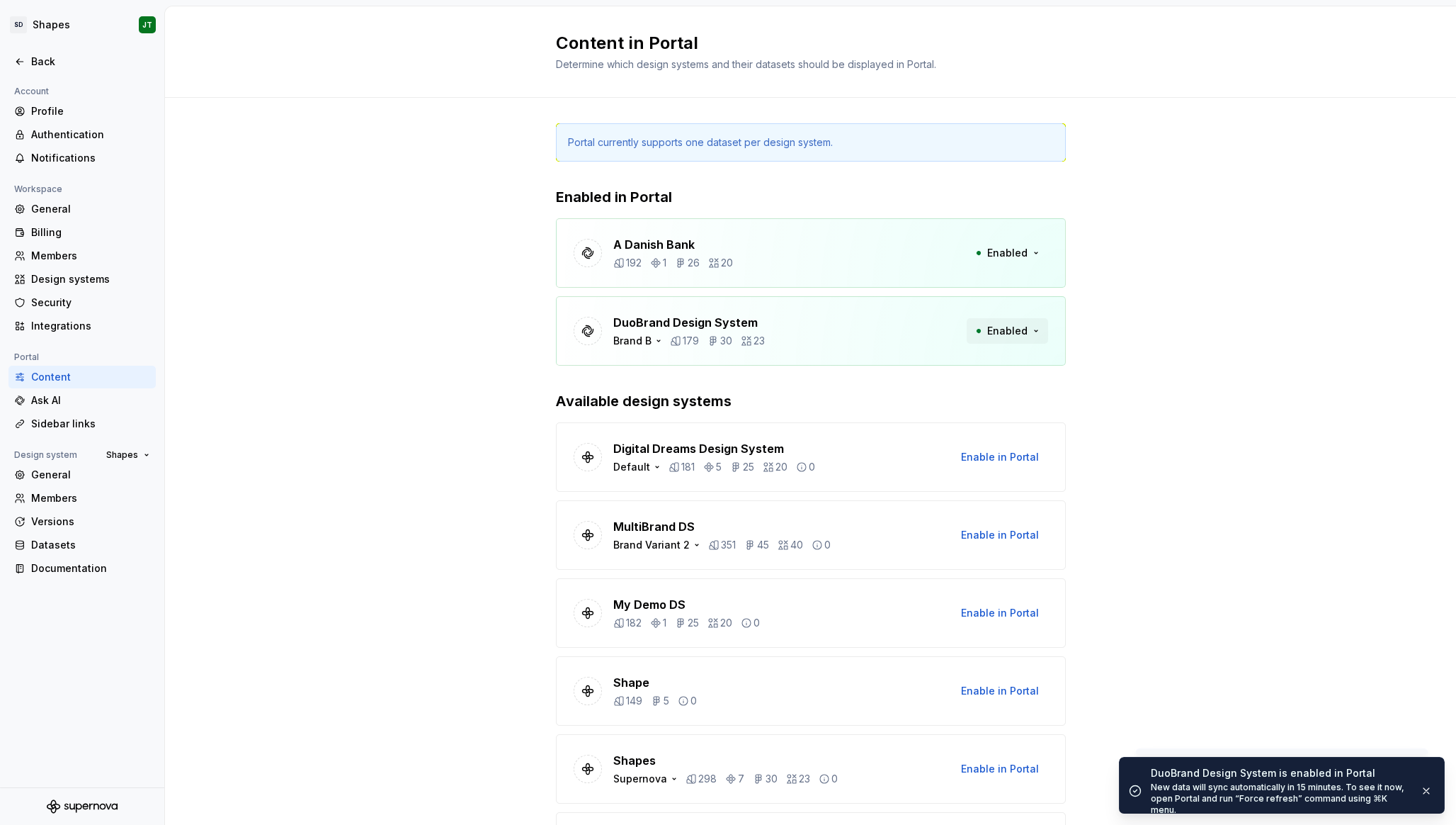
click at [1010, 332] on span "Enabled" at bounding box center [1008, 331] width 40 height 14
click at [876, 314] on div "DuoBrand Design System Brand B 179 30 23 Enabled" at bounding box center [811, 331] width 510 height 69
click at [653, 341] on icon "button" at bounding box center [658, 340] width 11 height 11
click at [648, 379] on div "Brand A" at bounding box center [658, 386] width 39 height 14
click at [456, 364] on div "Portal currently supports one dataset per design system. Enabled in Portal A Da…" at bounding box center [810, 555] width 1291 height 915
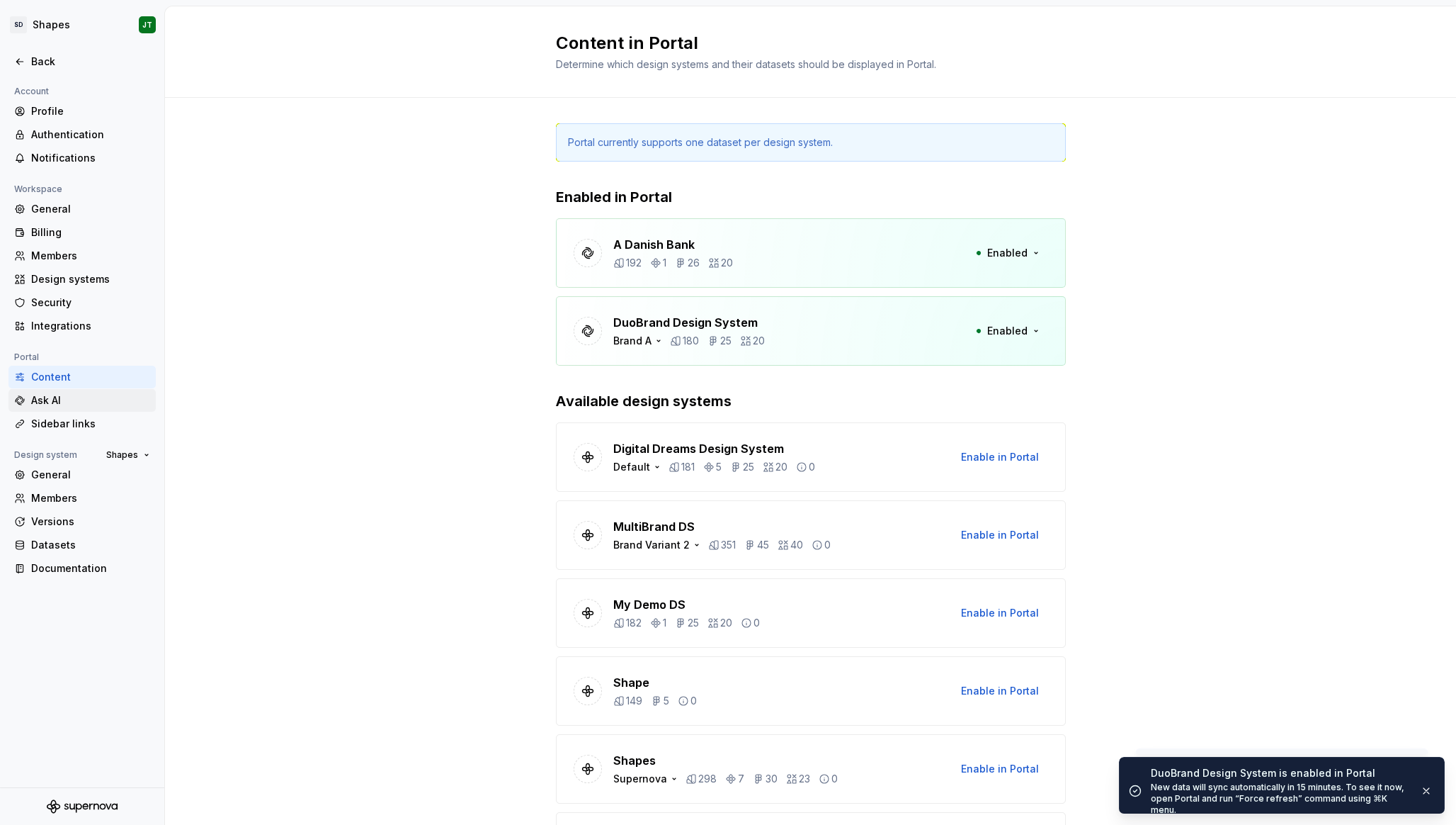
click at [107, 394] on div "Ask AI" at bounding box center [91, 400] width 119 height 14
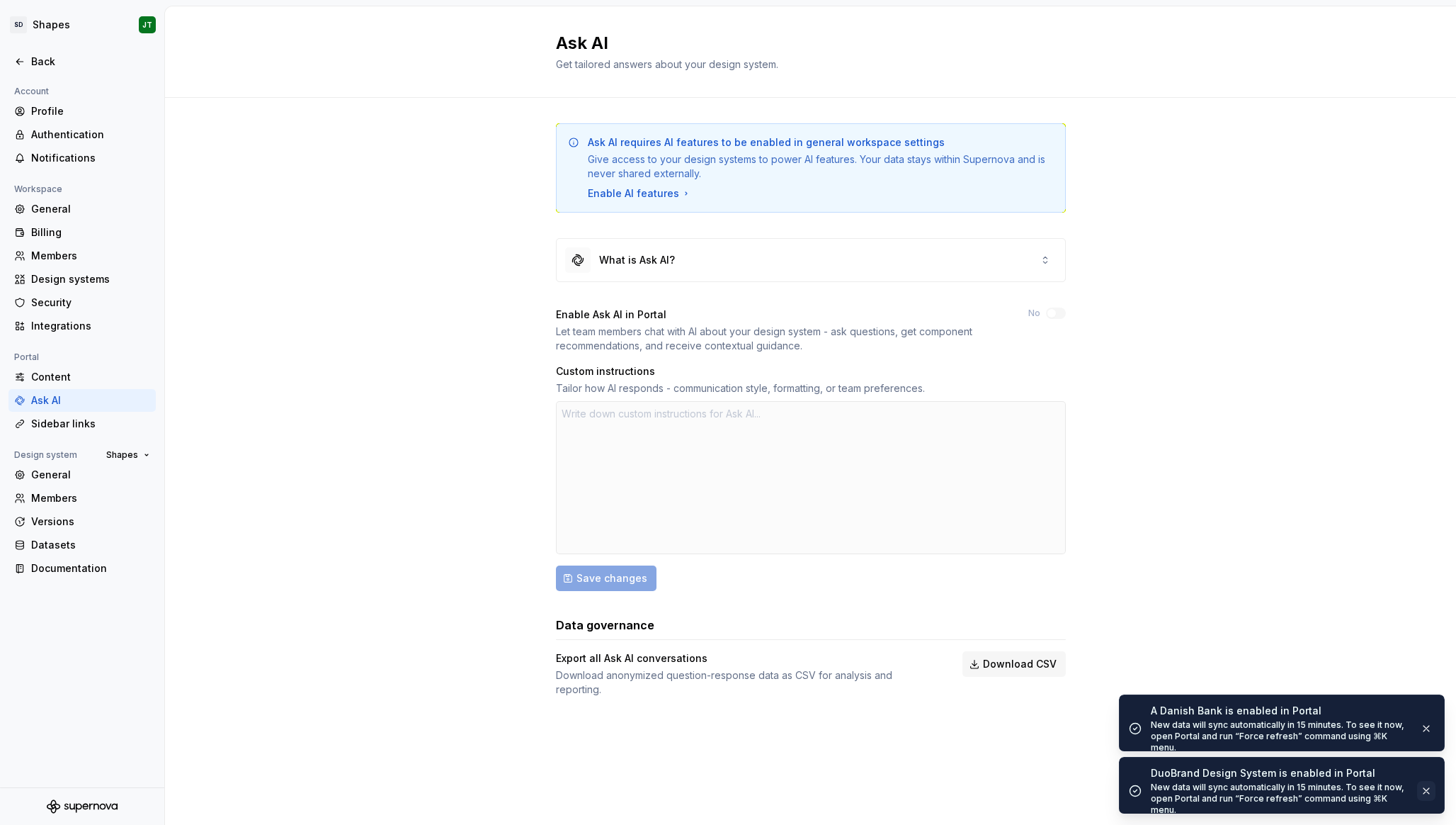
click at [1427, 784] on button "button" at bounding box center [1426, 790] width 19 height 20
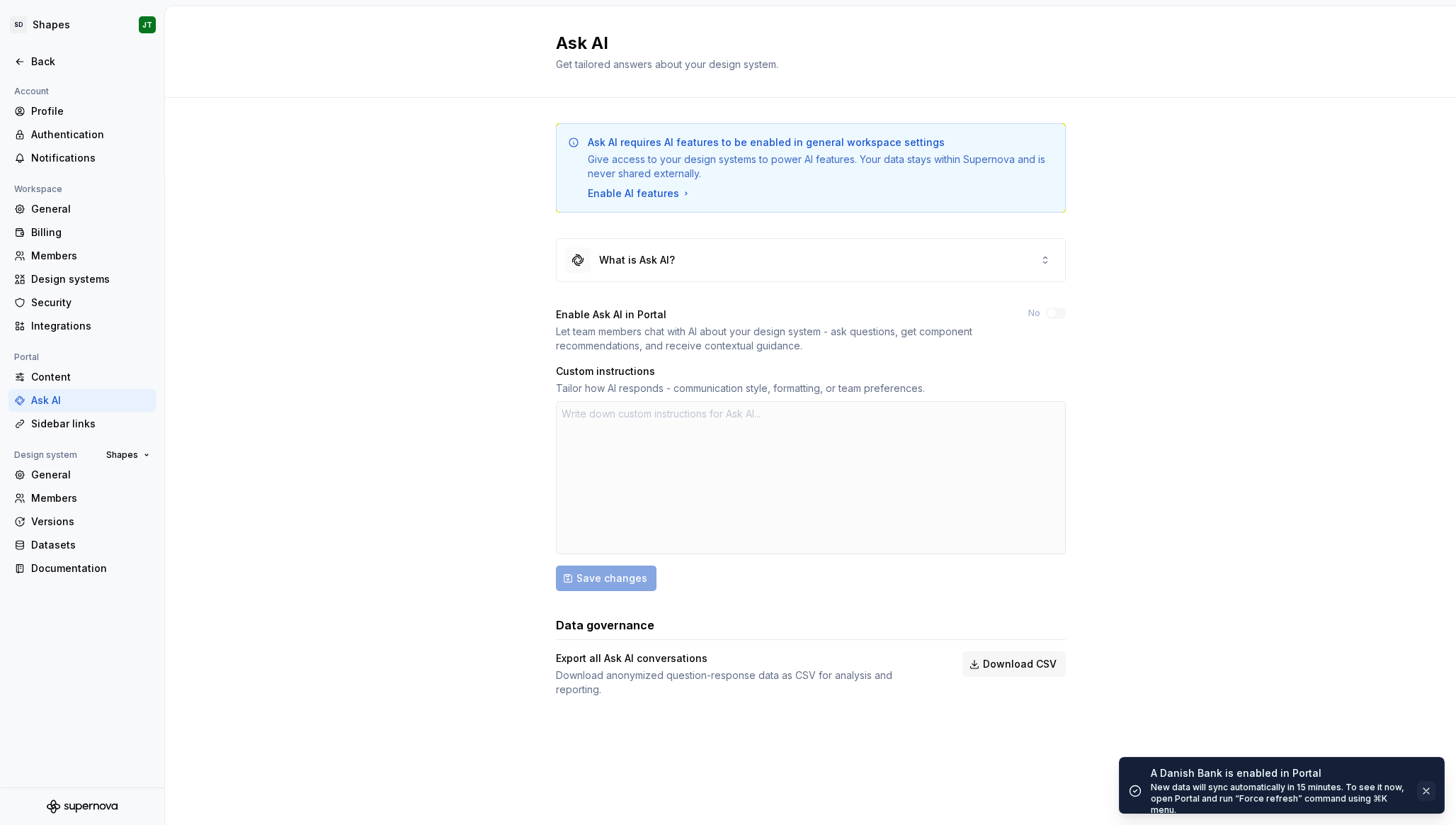
click at [1427, 781] on button "button" at bounding box center [1426, 790] width 19 height 20
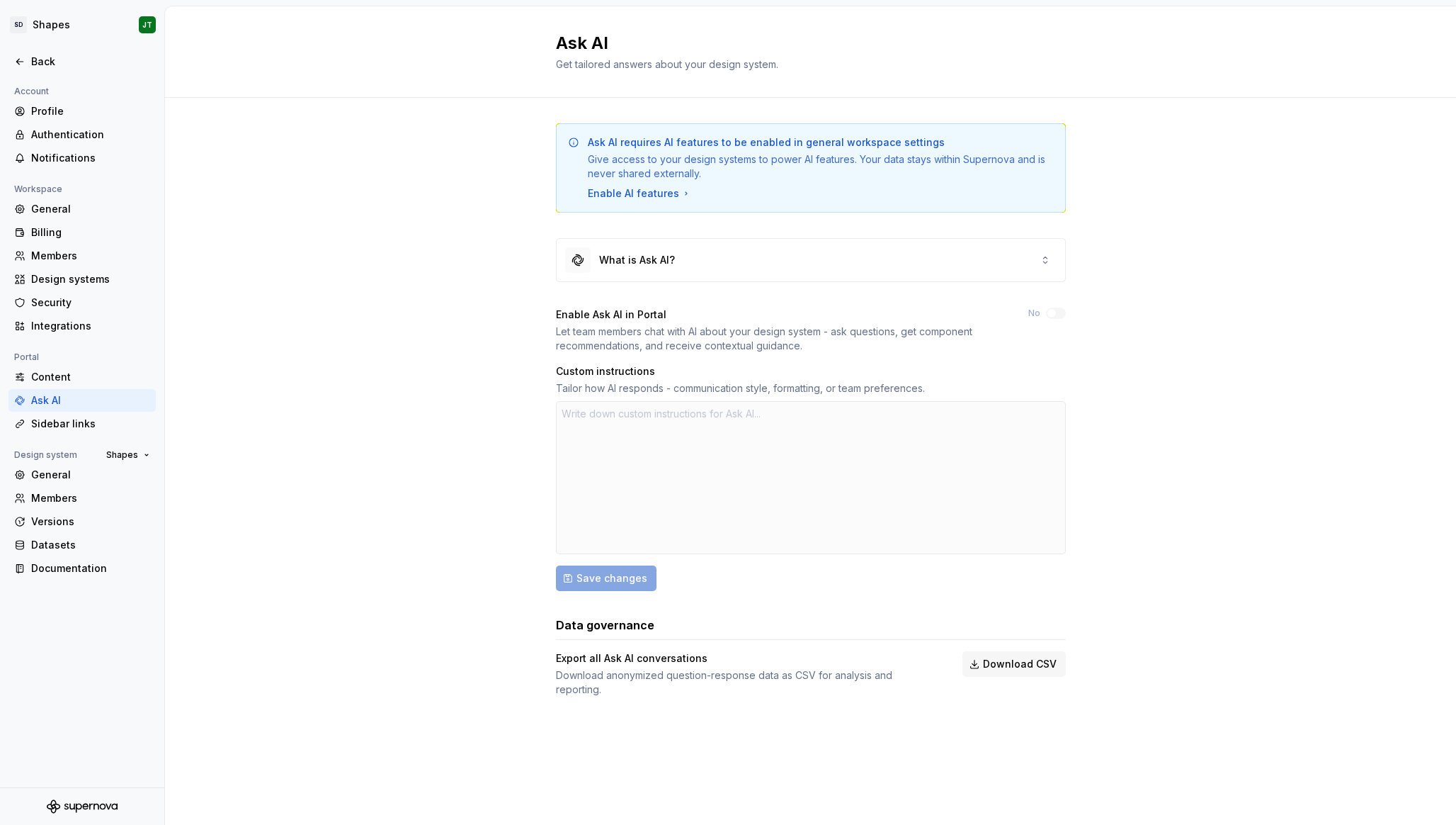
click at [349, 450] on div "Ask AI requires AI features to be enabled in general workspace settings Give ac…" at bounding box center [810, 424] width 1291 height 652
click at [73, 426] on div "Sidebar links" at bounding box center [91, 424] width 119 height 14
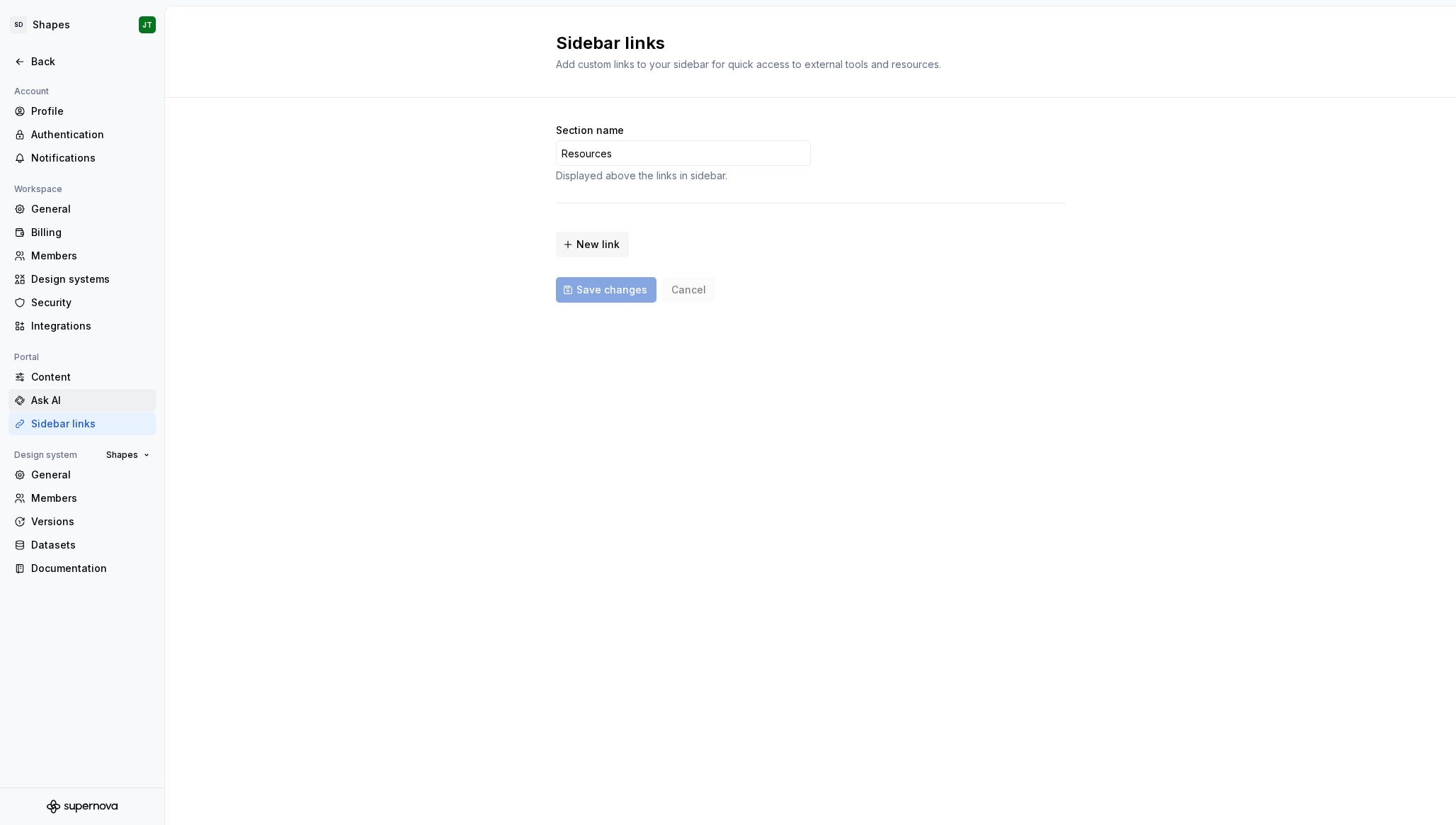
click at [69, 401] on div "Ask AI" at bounding box center [91, 400] width 119 height 14
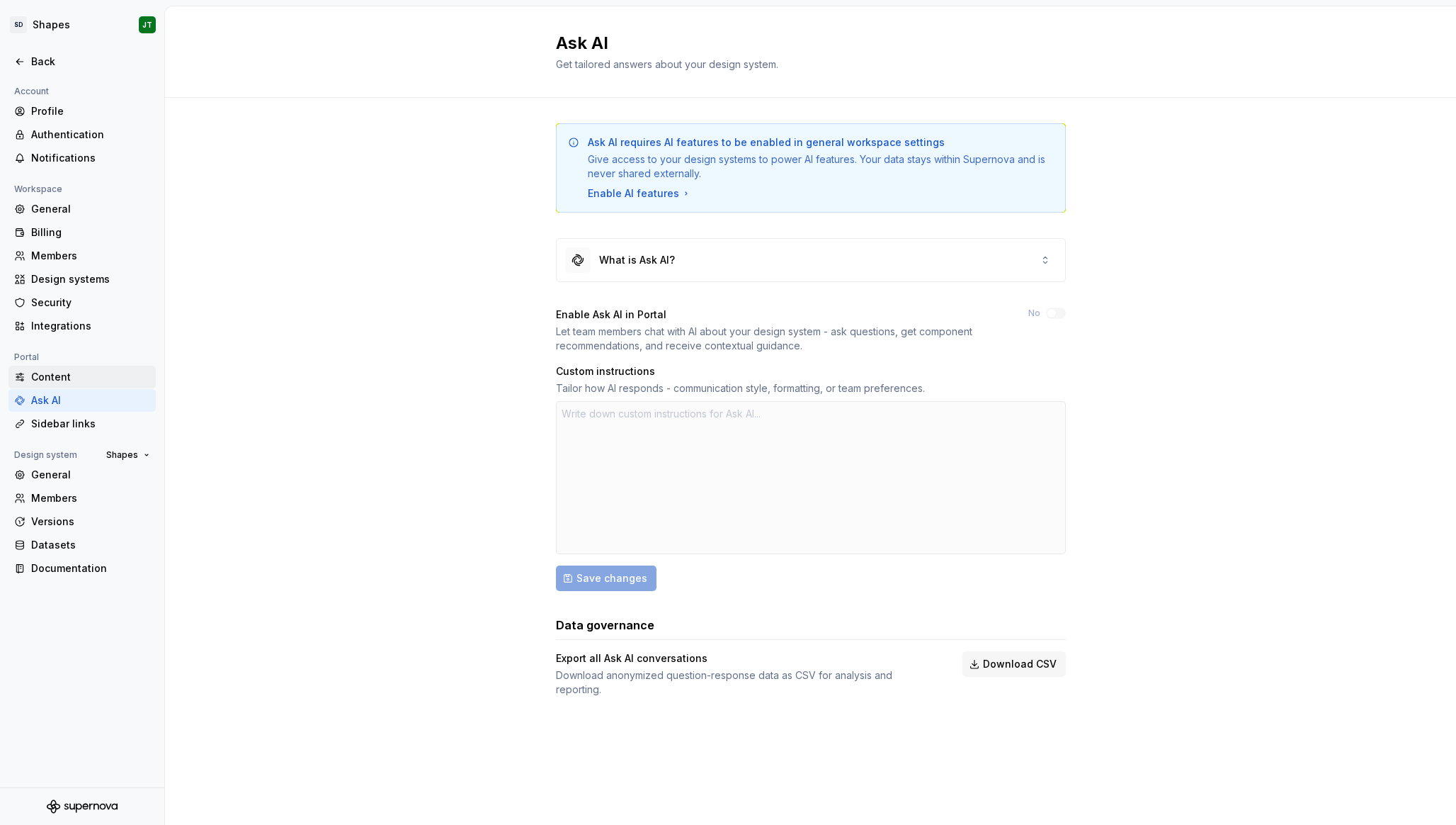
click at [73, 376] on div "Content" at bounding box center [91, 376] width 119 height 14
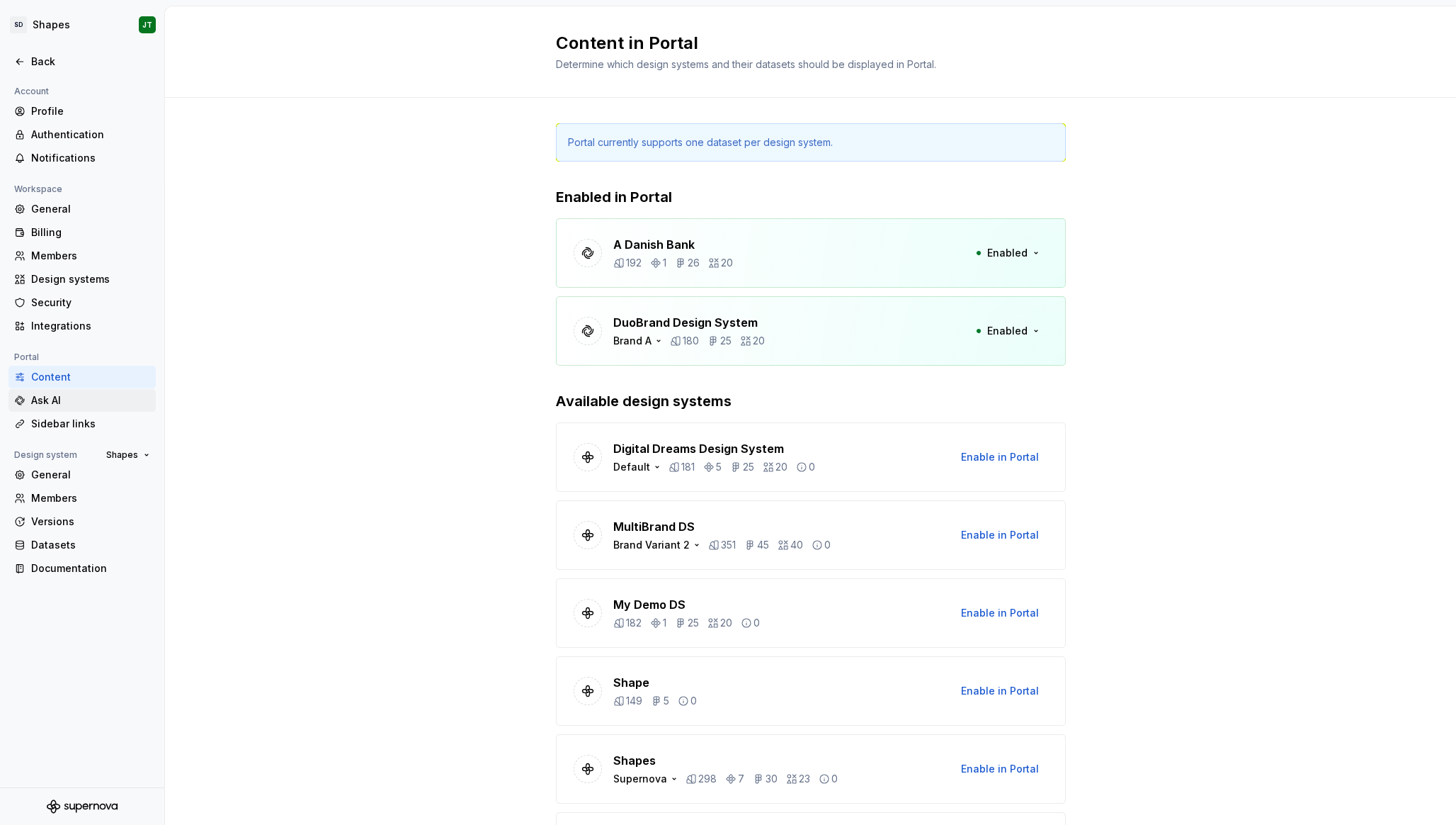
click at [71, 402] on div "Ask AI" at bounding box center [91, 400] width 119 height 14
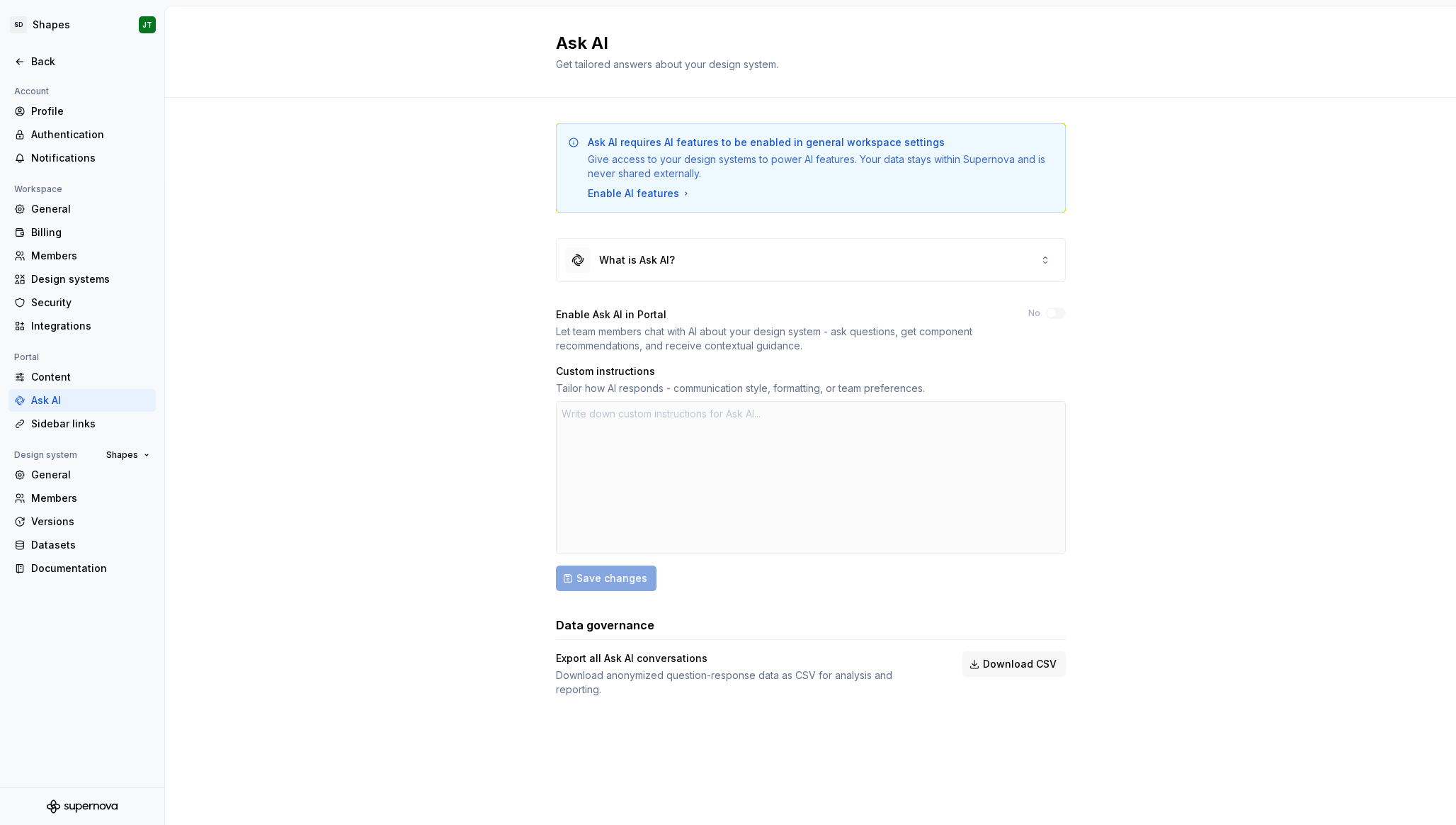
click at [649, 496] on div at bounding box center [811, 477] width 510 height 153
click at [539, 428] on div "Ask AI requires AI features to be enabled in general workspace settings Give ac…" at bounding box center [810, 424] width 1291 height 652
click at [631, 430] on div at bounding box center [811, 477] width 510 height 153
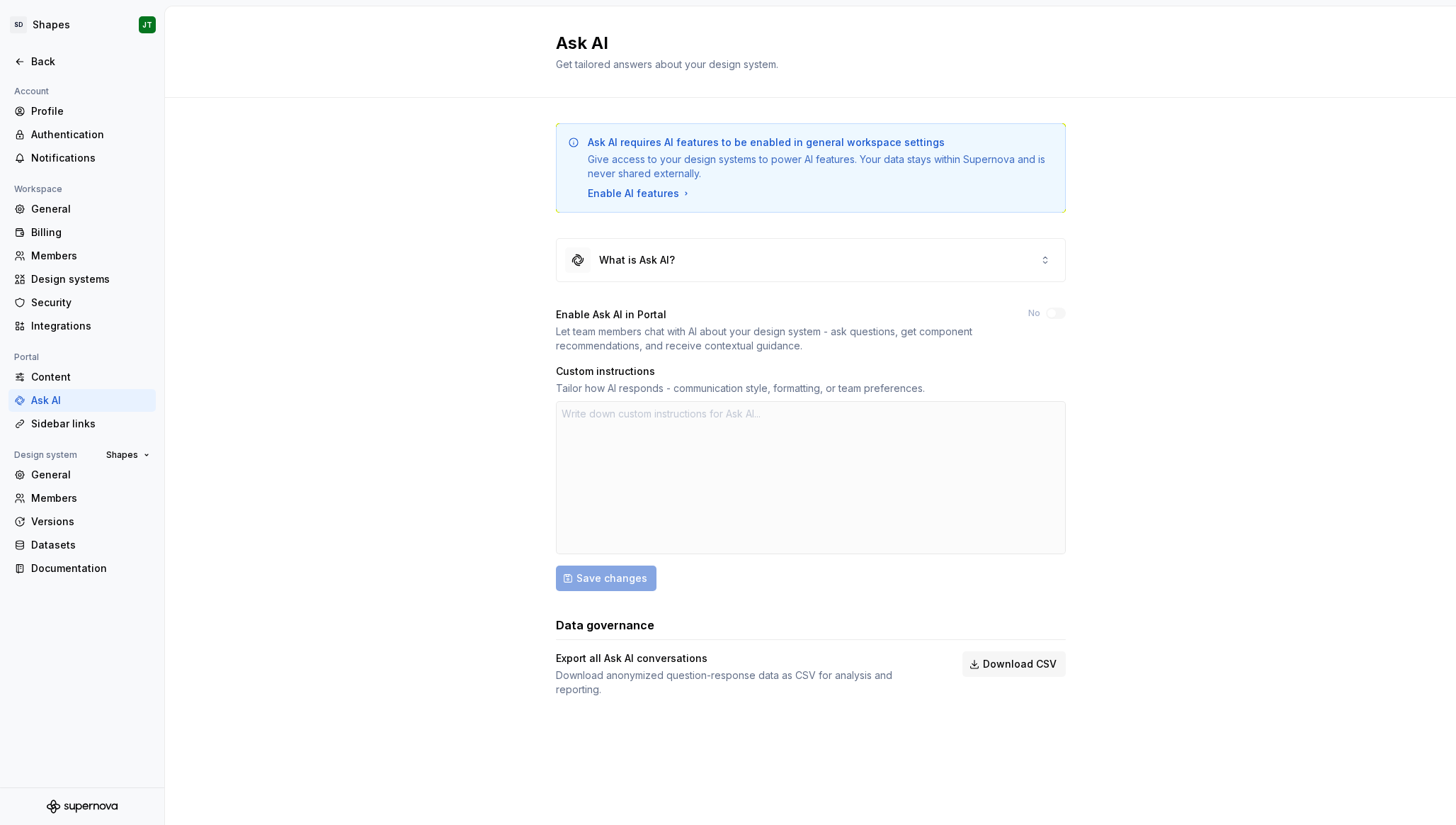
click at [631, 430] on div at bounding box center [811, 477] width 510 height 153
click at [625, 198] on div "Enable AI features" at bounding box center [639, 194] width 104 height 14
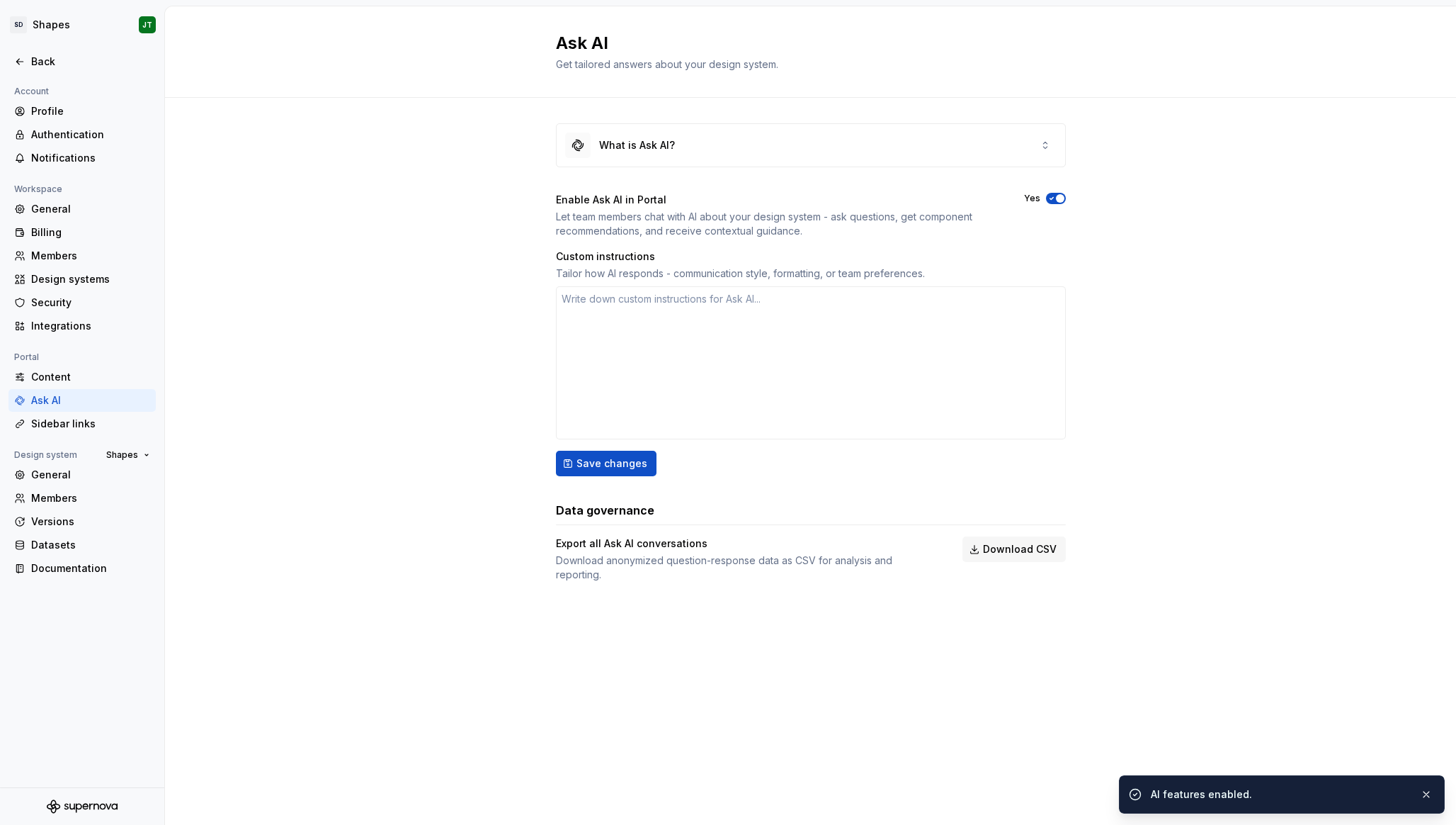
click at [1135, 233] on div "What is Ask AI? Enable Ask AI in Portal Let team members chat with AI about you…" at bounding box center [810, 367] width 1291 height 537
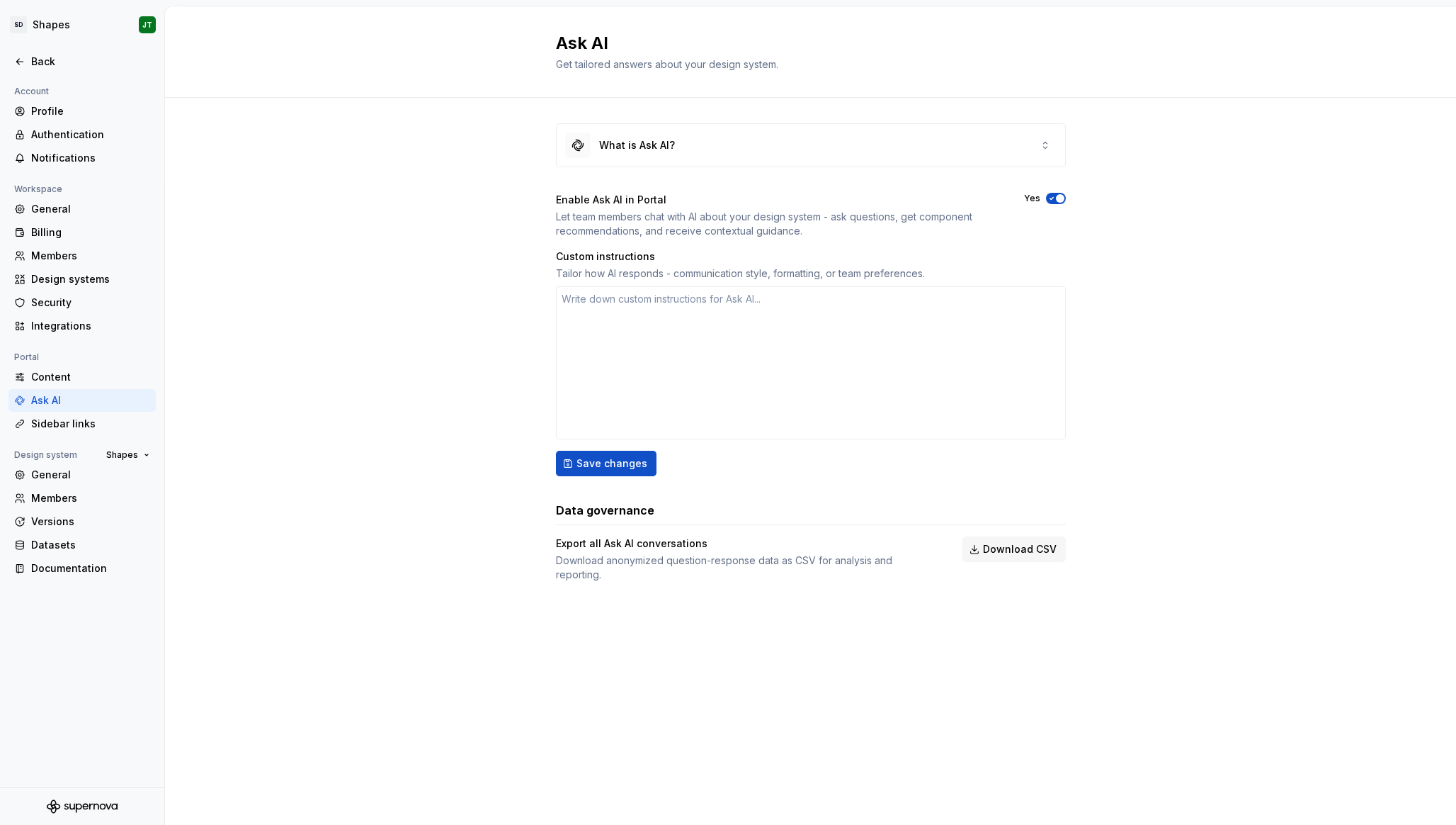
type textarea "*"
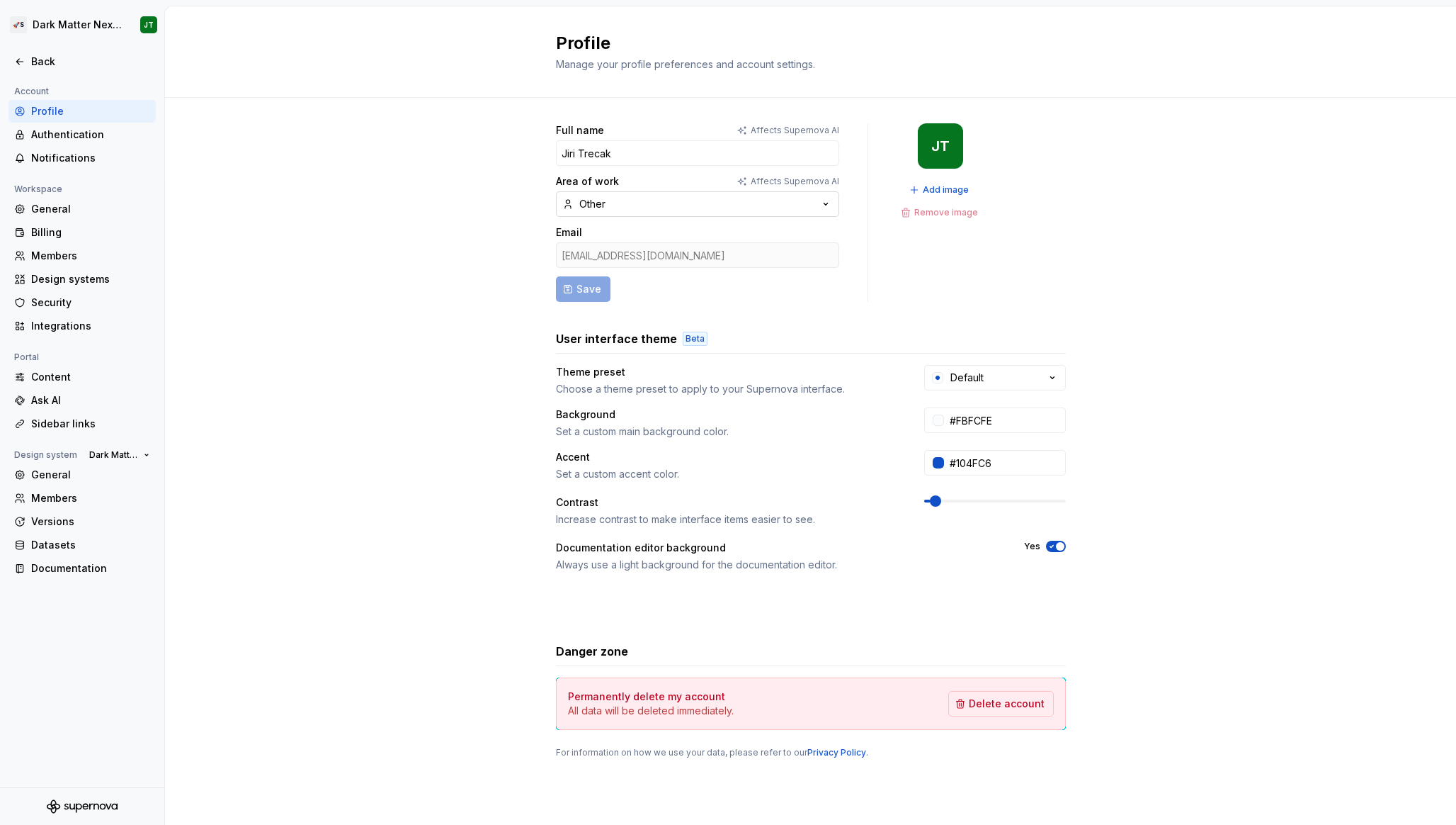
click at [637, 197] on button "Other" at bounding box center [697, 205] width 283 height 26
click at [489, 275] on div "Full name Affects Supernova AI Jiri Trecak Area of work Affects Supernova AI Ot…" at bounding box center [810, 454] width 1291 height 714
click at [622, 200] on button "Other" at bounding box center [697, 205] width 283 height 26
click at [481, 300] on div "Full name Affects Supernova AI Jiri Trecak Area of work Affects Supernova AI Ot…" at bounding box center [810, 454] width 1291 height 714
click at [607, 205] on button "Other" at bounding box center [697, 205] width 283 height 26
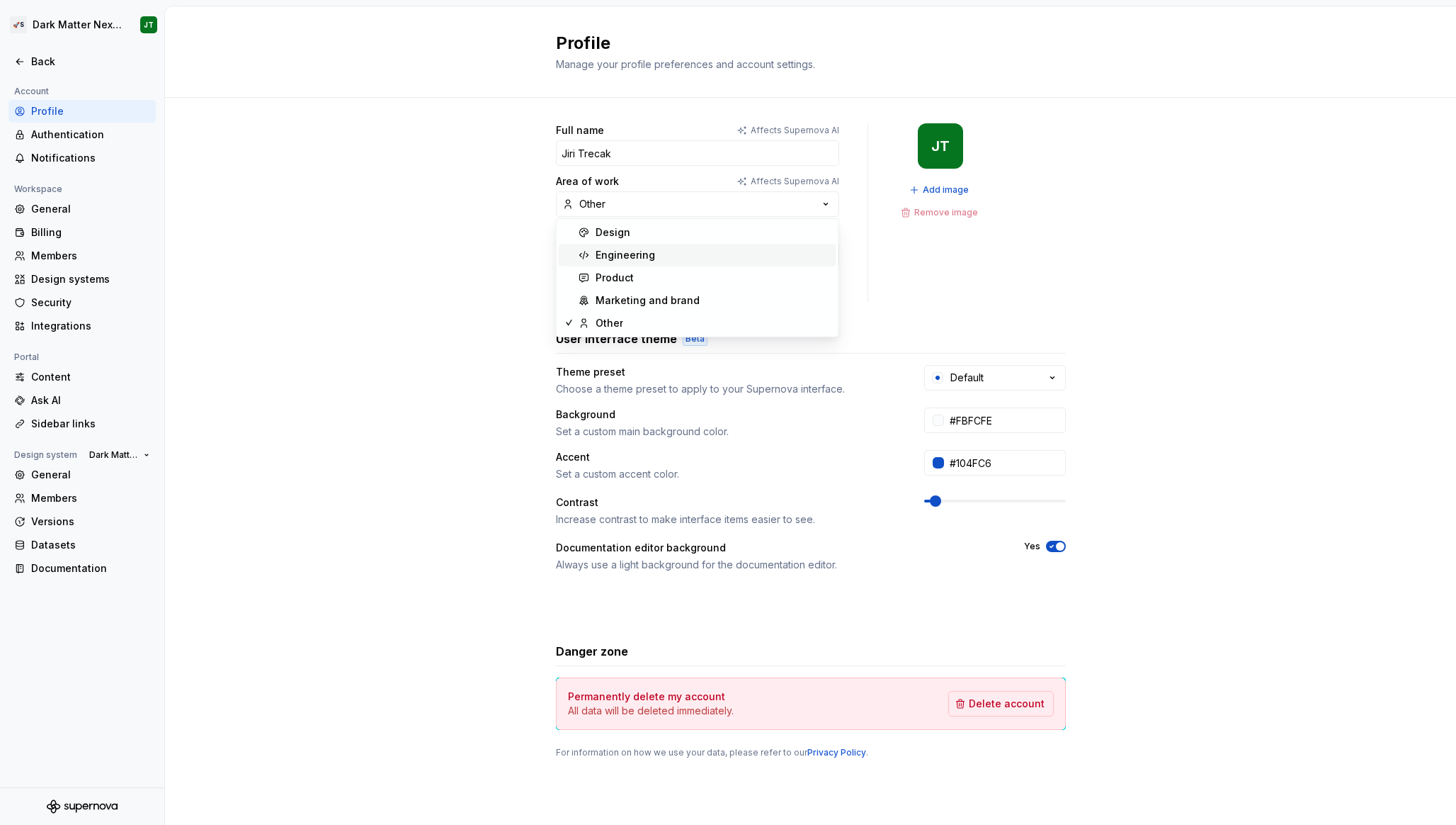
click at [665, 259] on div "Engineering" at bounding box center [713, 255] width 235 height 14
click at [566, 285] on button "Save" at bounding box center [583, 289] width 54 height 26
